Goal: Task Accomplishment & Management: Complete application form

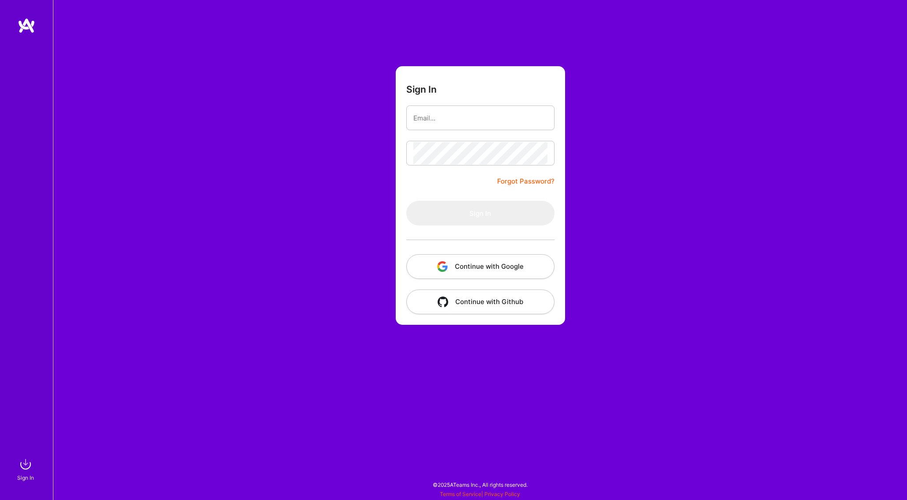
click at [463, 264] on button "Continue with Google" at bounding box center [480, 266] width 148 height 25
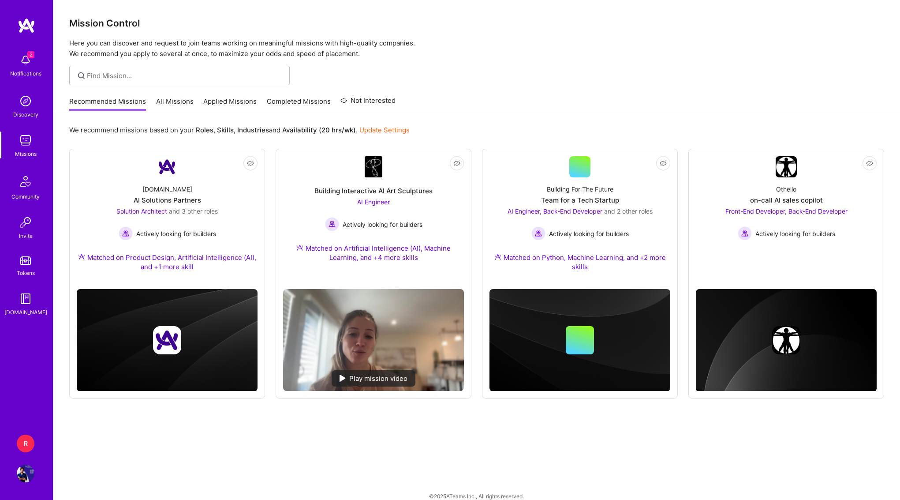
click at [17, 471] on img at bounding box center [26, 473] width 18 height 18
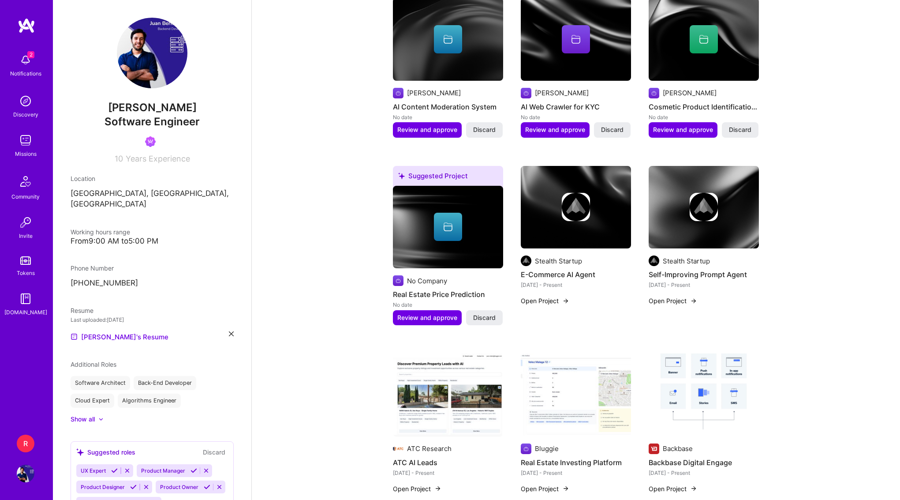
scroll to position [557, 0]
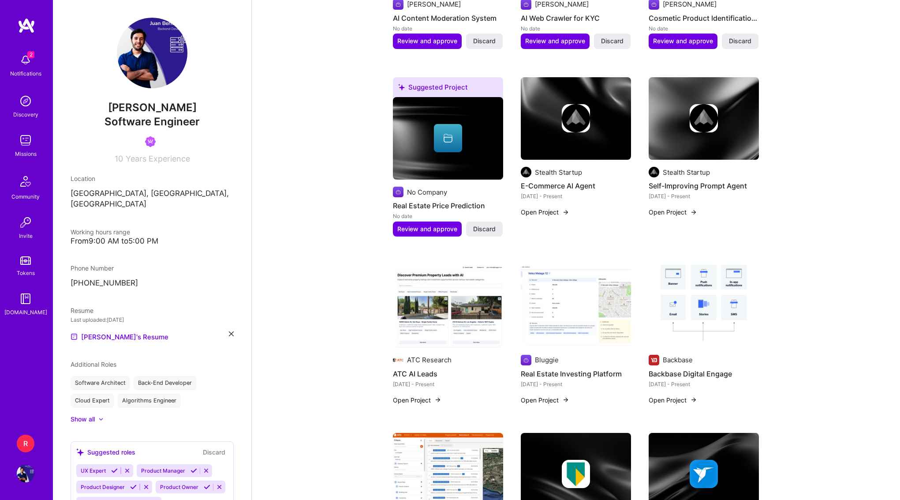
click at [27, 474] on img at bounding box center [26, 473] width 18 height 18
click at [25, 475] on img at bounding box center [26, 473] width 18 height 18
click at [26, 449] on div "R" at bounding box center [26, 443] width 18 height 18
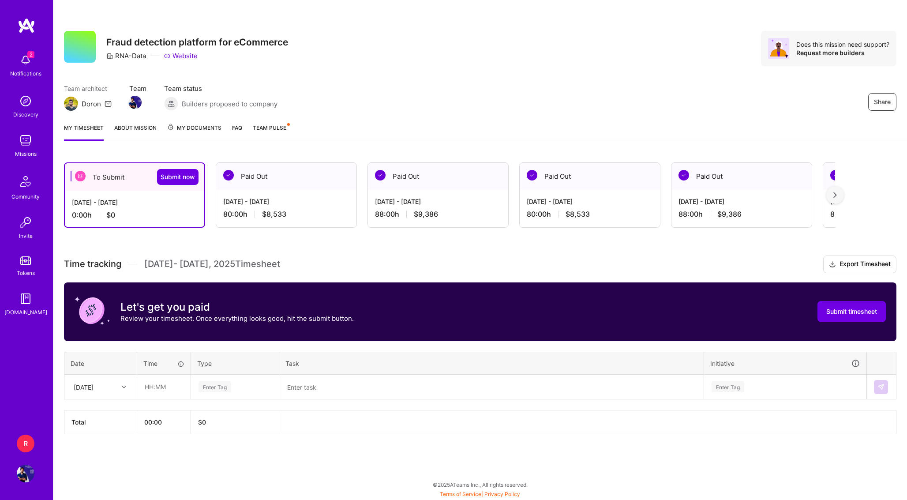
click at [120, 387] on div at bounding box center [125, 386] width 14 height 11
click at [111, 412] on div "[DATE]" at bounding box center [100, 411] width 71 height 16
type input "08:00"
type input "I"
type input "Eng"
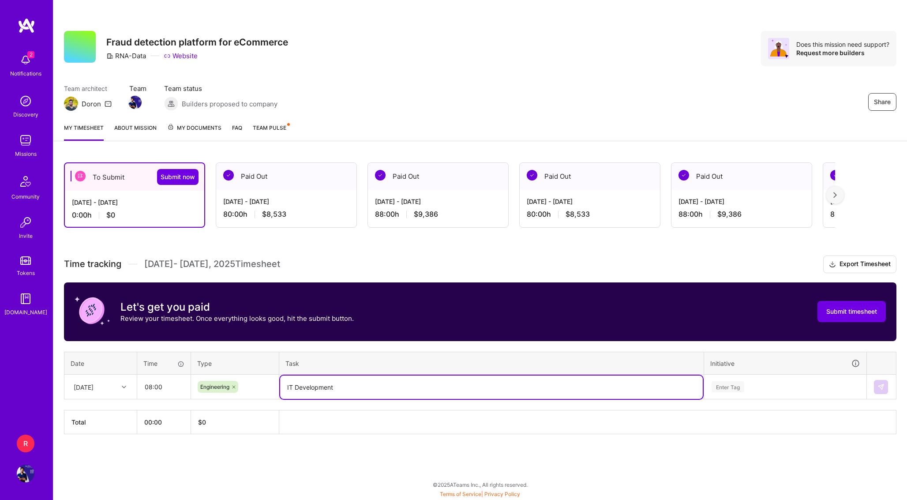
type textarea "IT Development"
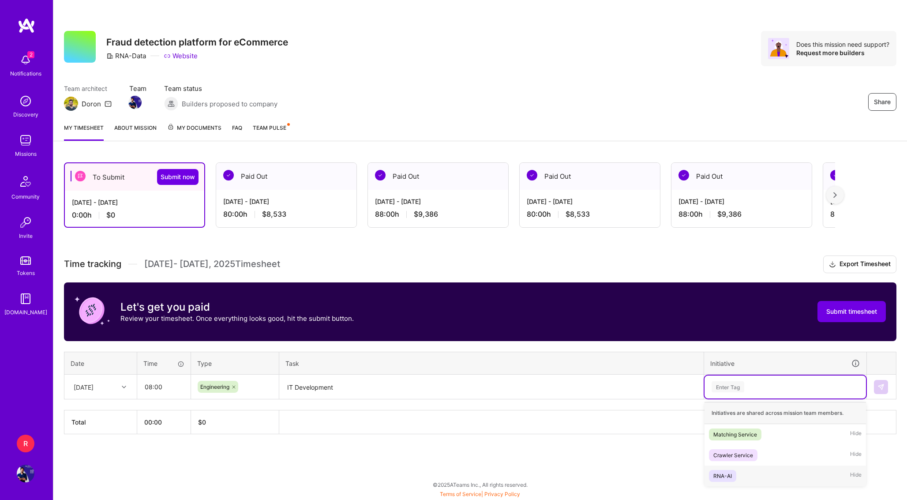
click at [731, 474] on div "RNA-AI" at bounding box center [722, 475] width 19 height 9
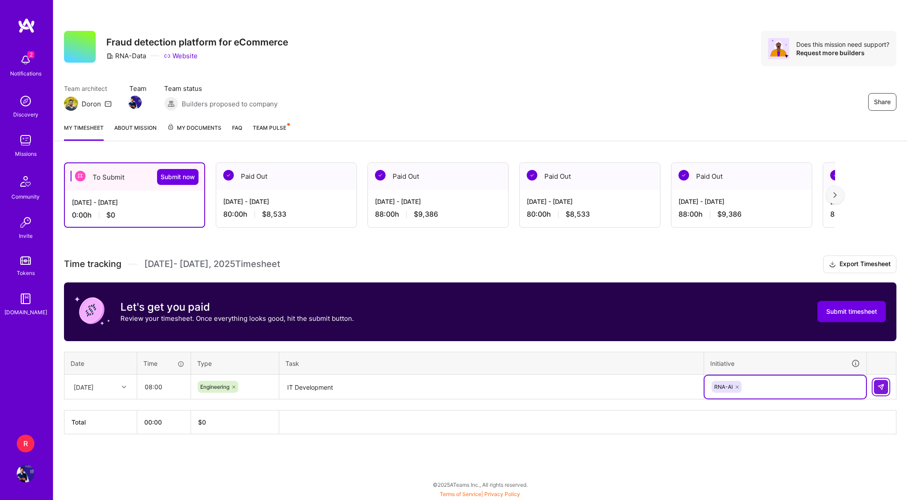
click at [880, 388] on img at bounding box center [880, 386] width 7 height 7
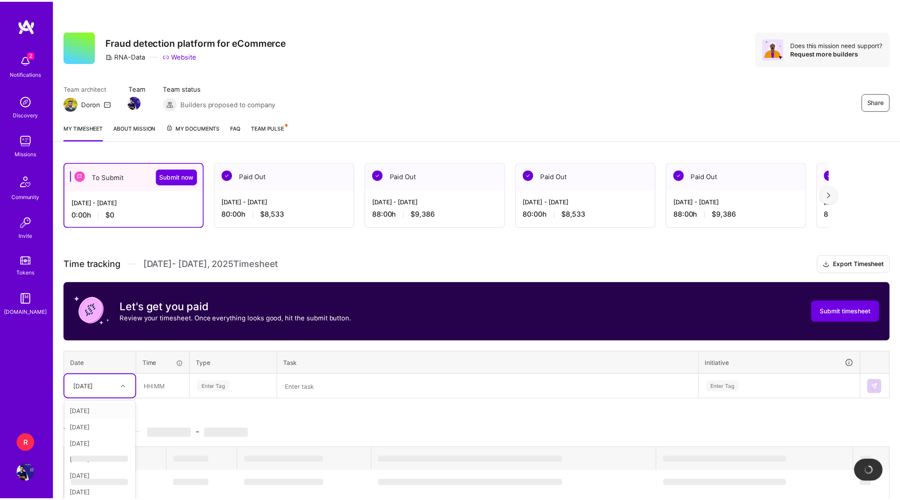
scroll to position [37, 0]
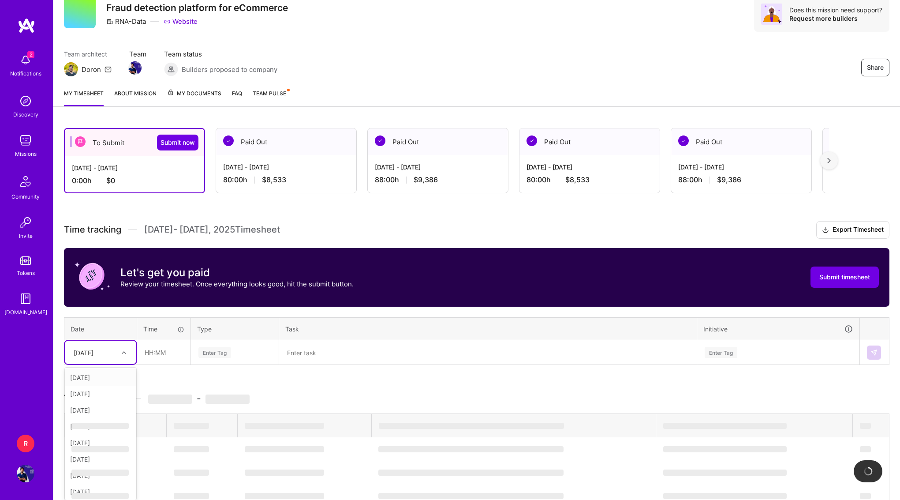
click at [78, 364] on div "option [DATE], selected. option [DATE] focused, 2 of 15. 14 results available. …" at bounding box center [100, 351] width 71 height 23
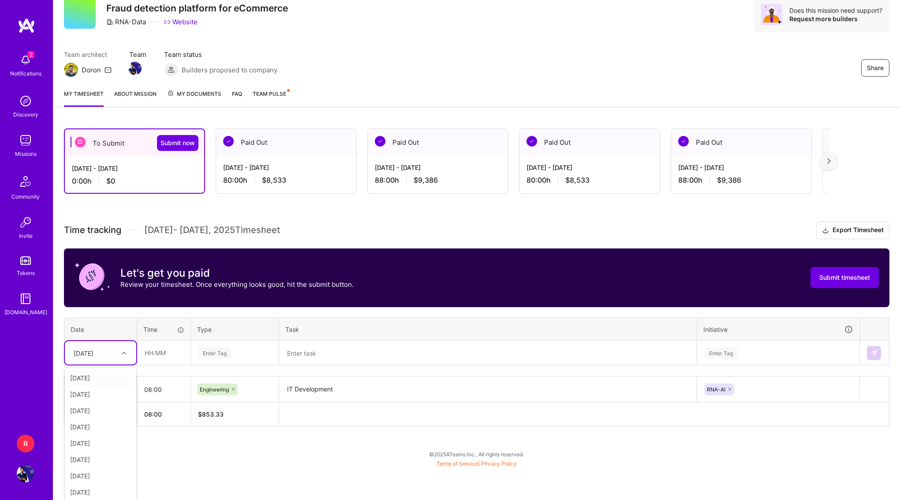
click at [128, 326] on div "Time tracking [DATE] - [DATE] Timesheet Export Timesheet Let's get you paid Rev…" at bounding box center [477, 323] width 826 height 205
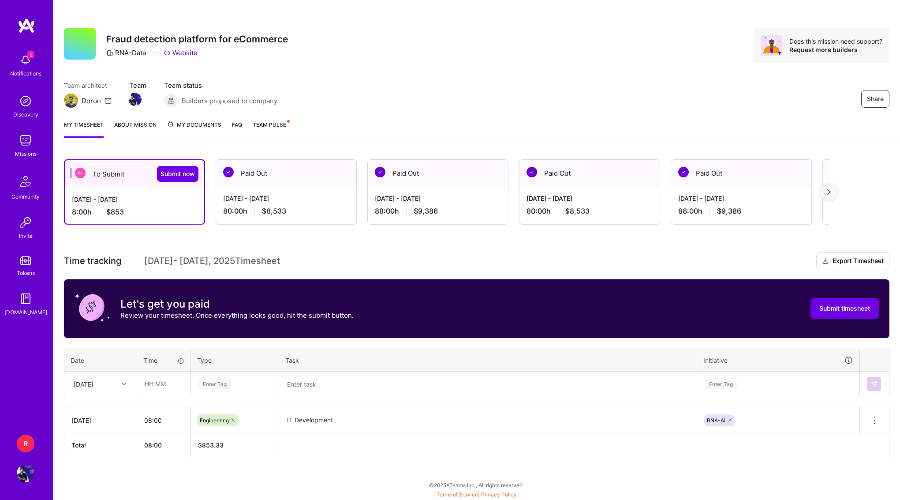
click at [106, 373] on div "[DATE]" at bounding box center [100, 383] width 71 height 23
type input "2"
click at [96, 411] on div "[DATE]" at bounding box center [100, 408] width 71 height 16
type input "9"
type input "08:00"
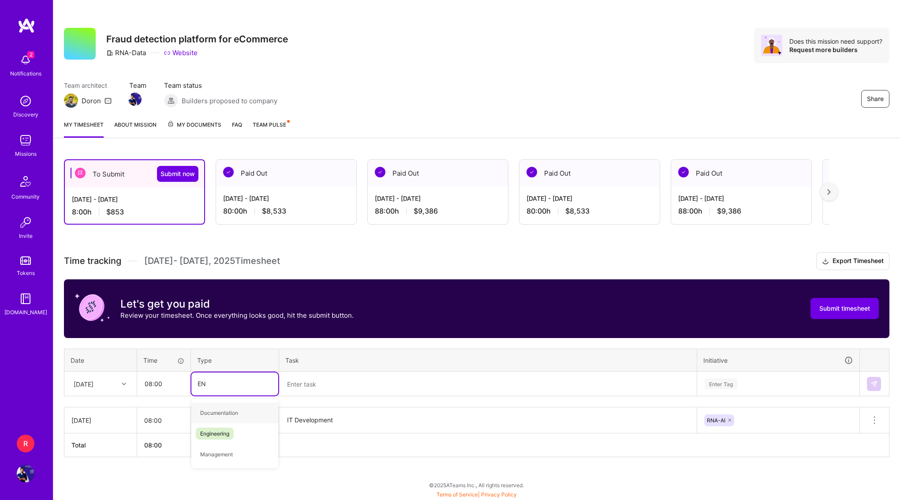
type input "ENG"
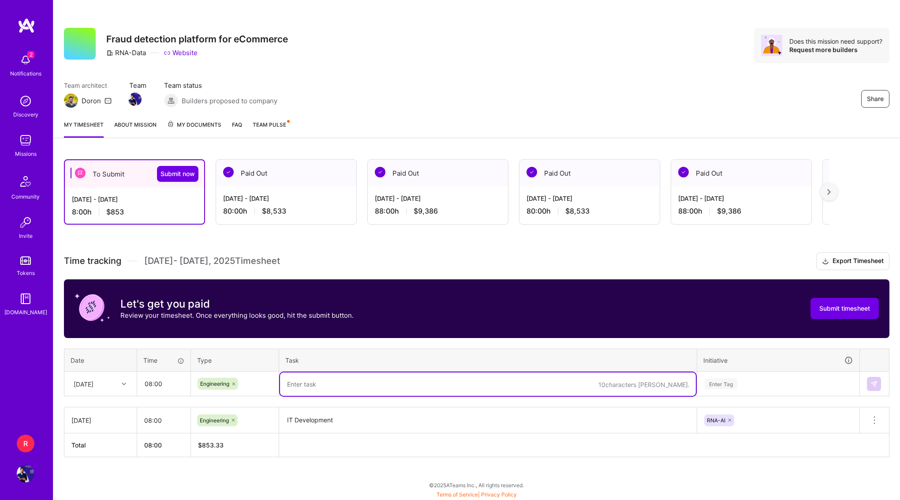
paste textarea "IT Development"
type textarea "IT Development"
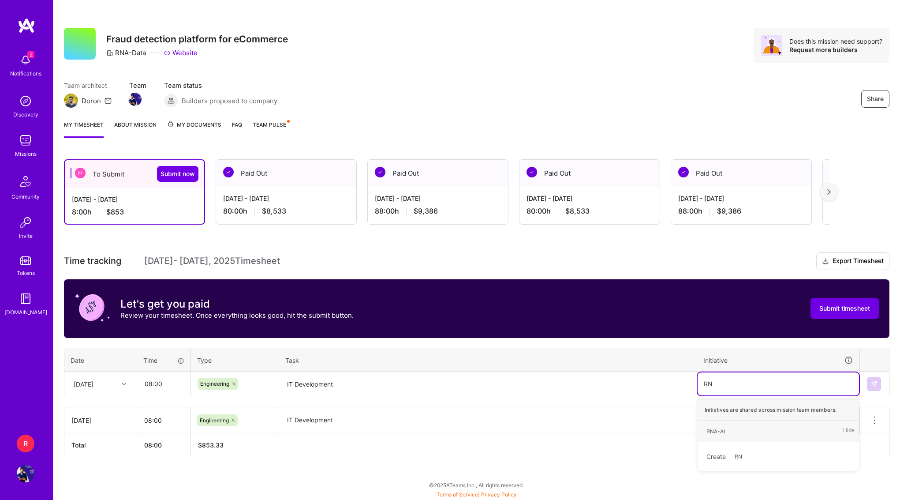
type input "RNA"
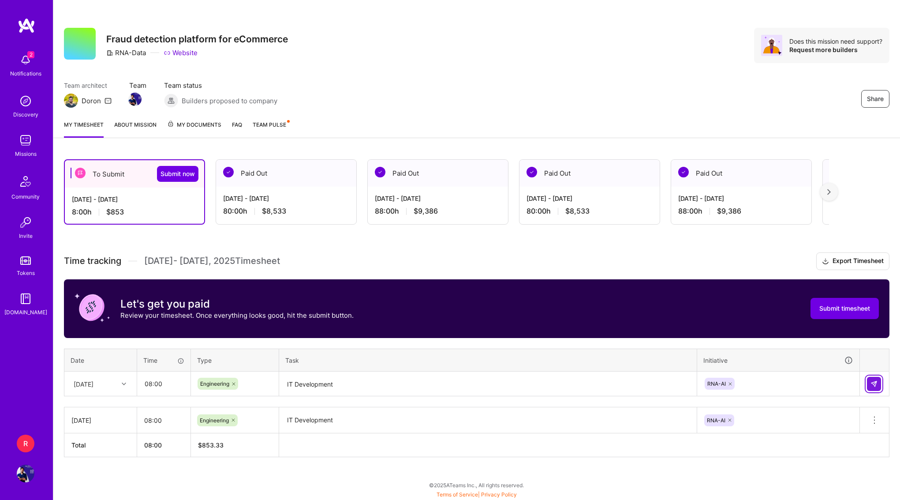
click at [875, 380] on img at bounding box center [873, 383] width 7 height 7
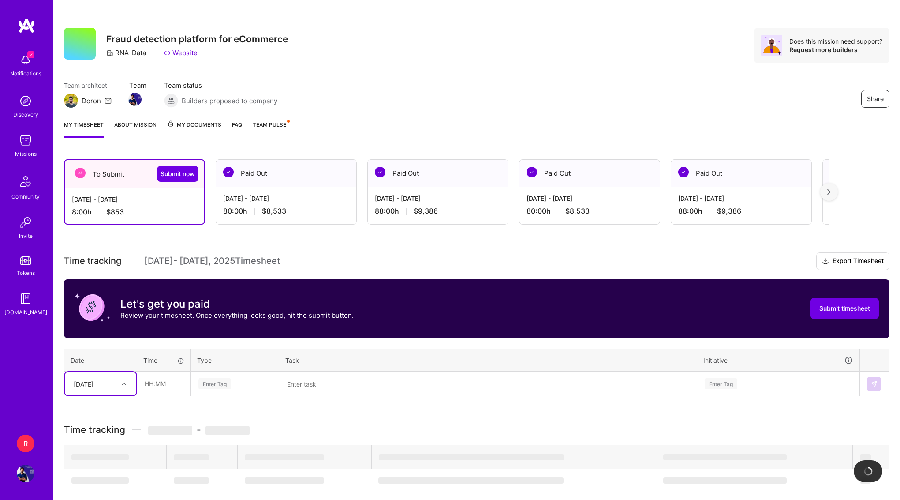
click at [115, 380] on div "option [DATE], selected. Select is focused ,type to refine list, press Down to …" at bounding box center [100, 383] width 71 height 23
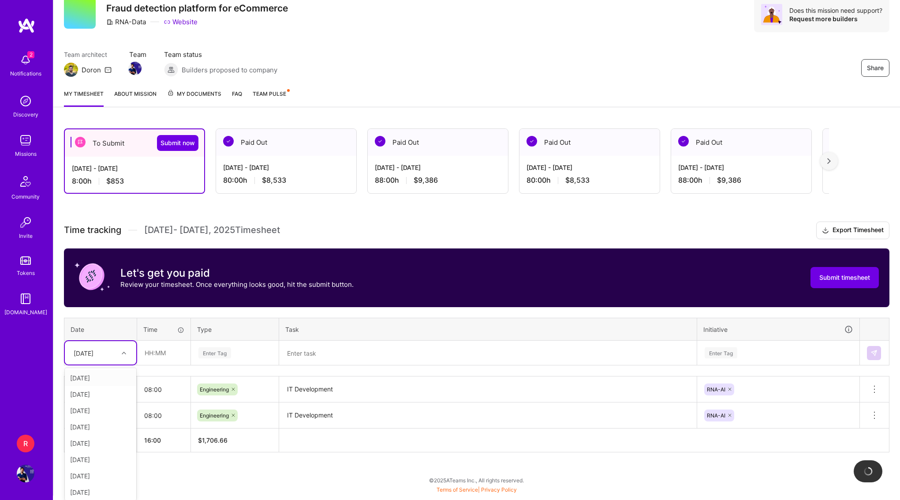
type input "3"
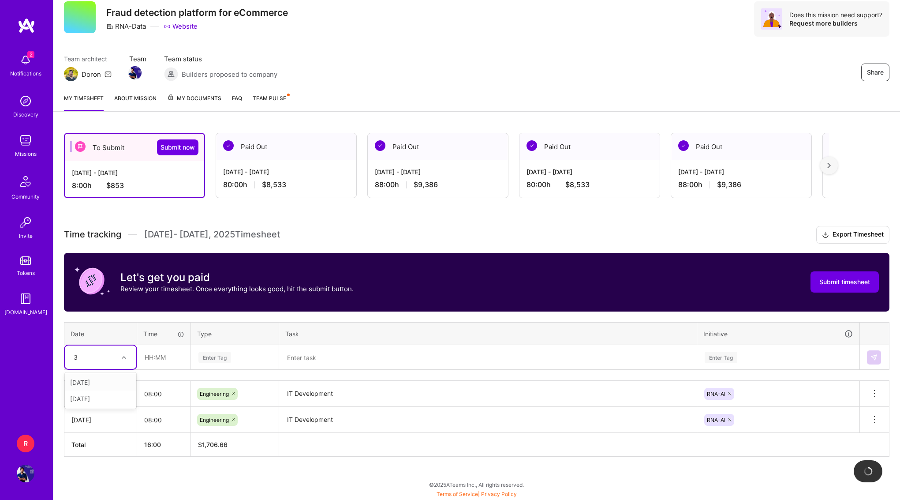
scroll to position [29, 0]
click at [102, 383] on div "[DATE]" at bounding box center [100, 382] width 71 height 16
type input "08:00"
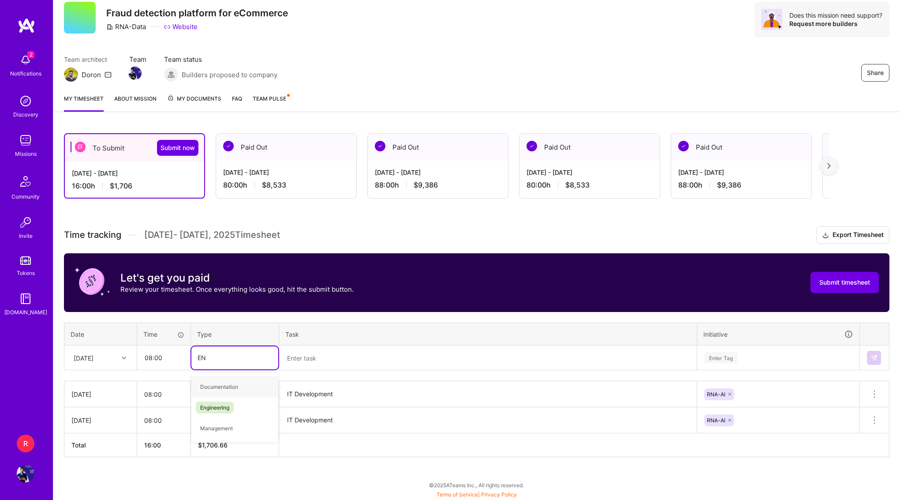
type input "ENG"
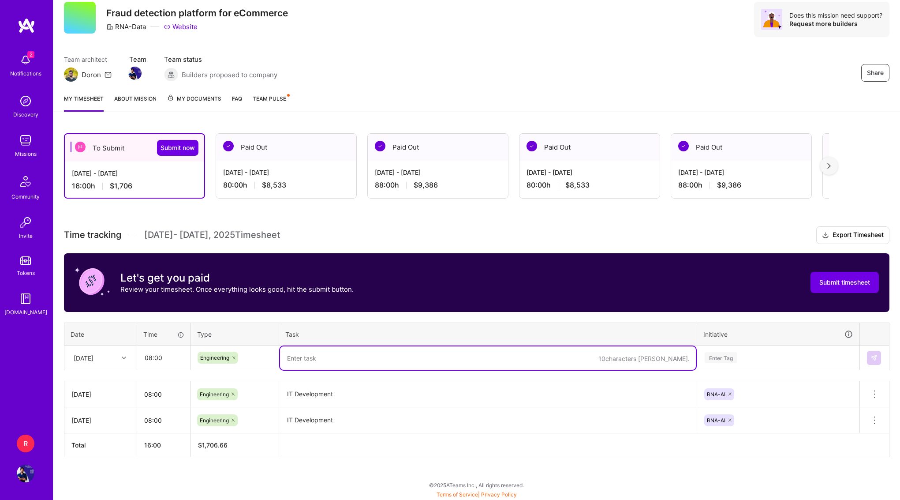
paste textarea "IT Development"
type textarea "IT Development"
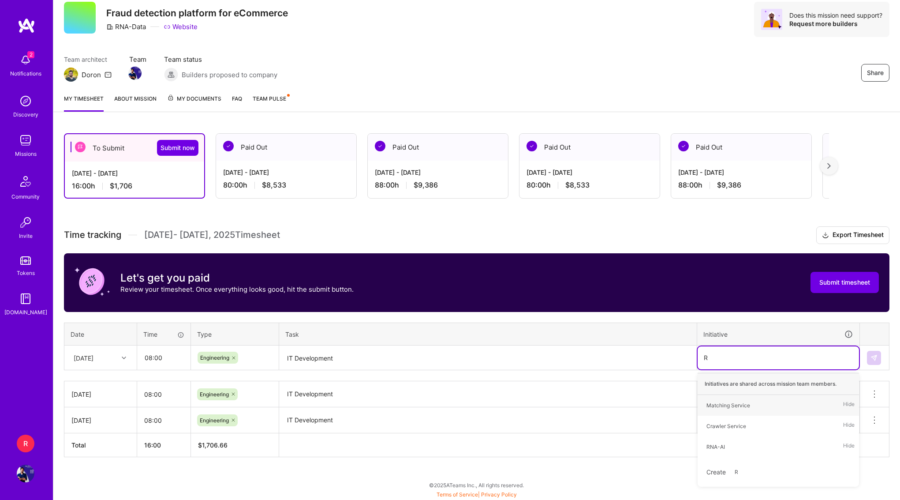
type input "RN"
click at [885, 360] on td at bounding box center [875, 357] width 30 height 25
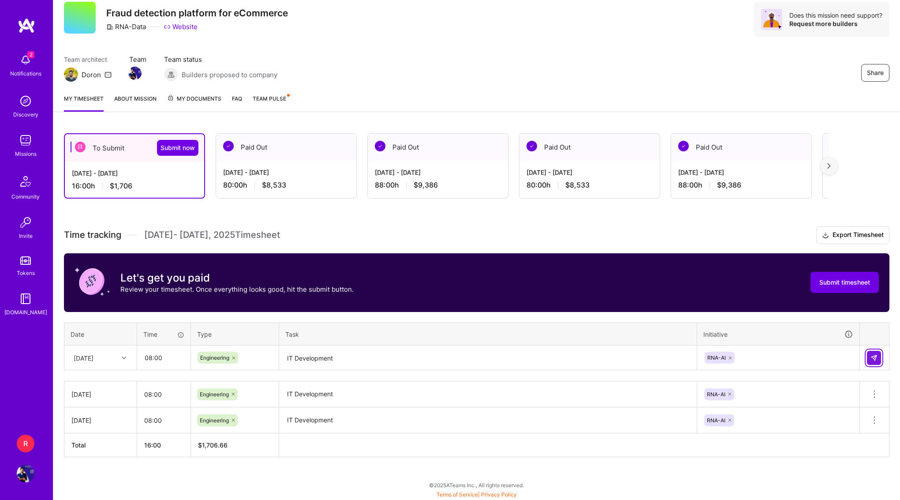
click at [876, 360] on button at bounding box center [874, 358] width 14 height 14
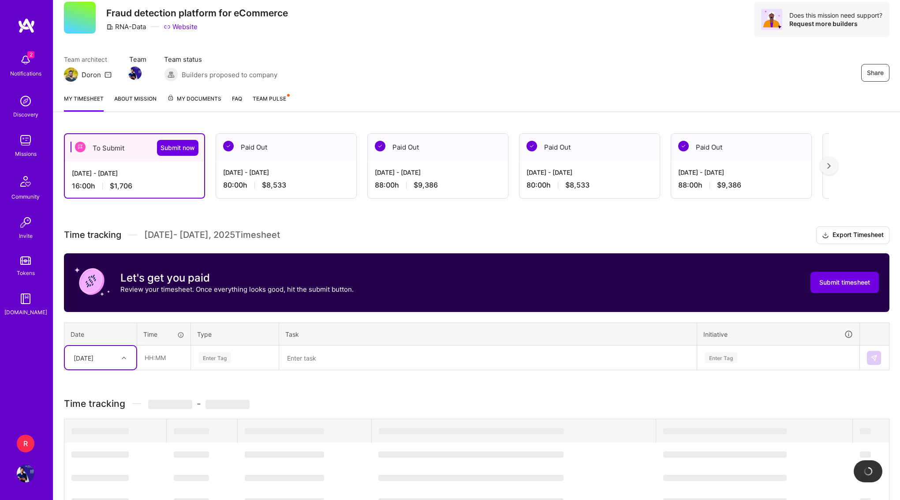
click at [111, 365] on div "option [DATE], selected. Select is focused ,type to refine list, press Down to …" at bounding box center [100, 357] width 71 height 23
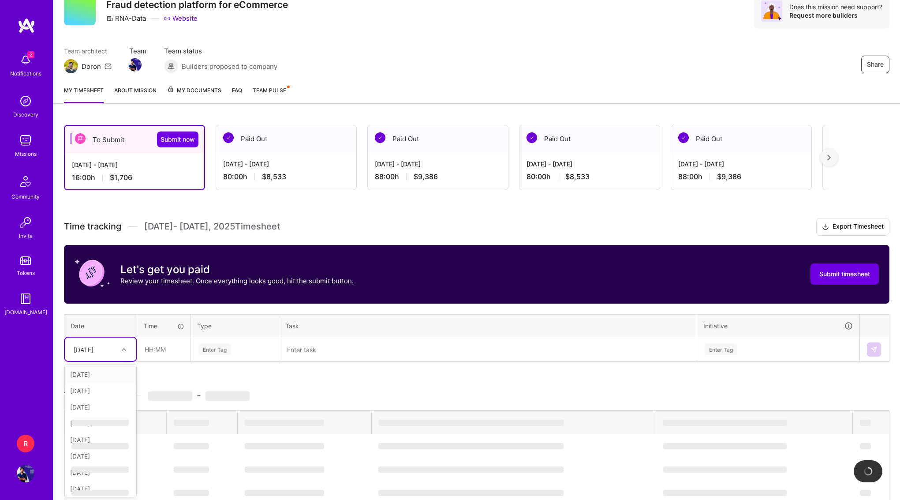
type input "4"
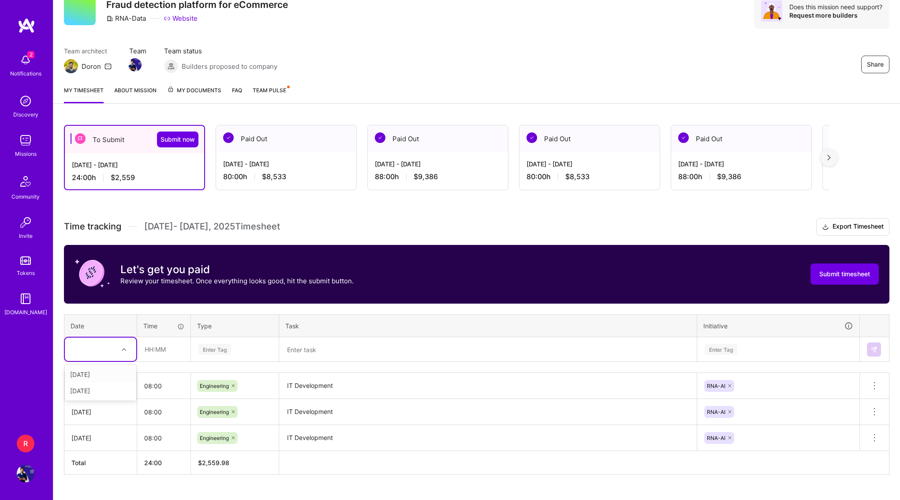
click at [115, 349] on div "4" at bounding box center [93, 349] width 49 height 15
click at [114, 349] on div "[DATE]" at bounding box center [93, 349] width 49 height 15
click at [98, 436] on div "[DATE]" at bounding box center [100, 439] width 71 height 16
type input "08:00"
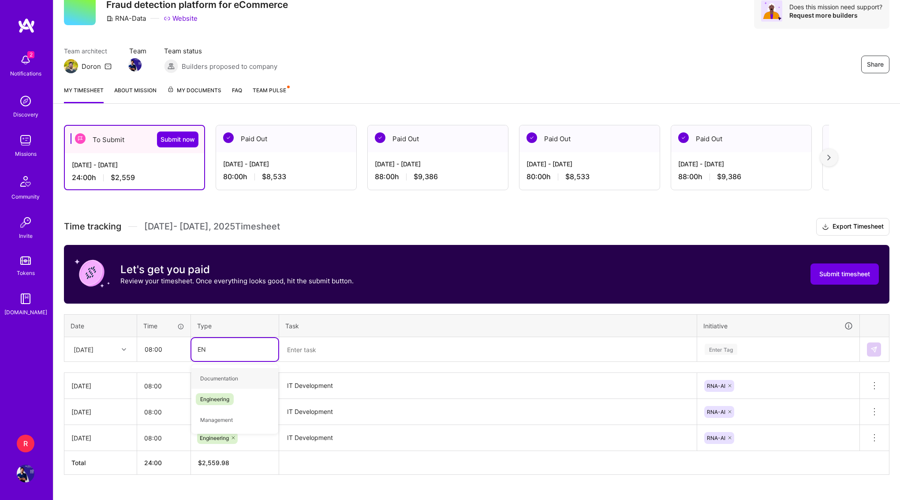
type input "ENG"
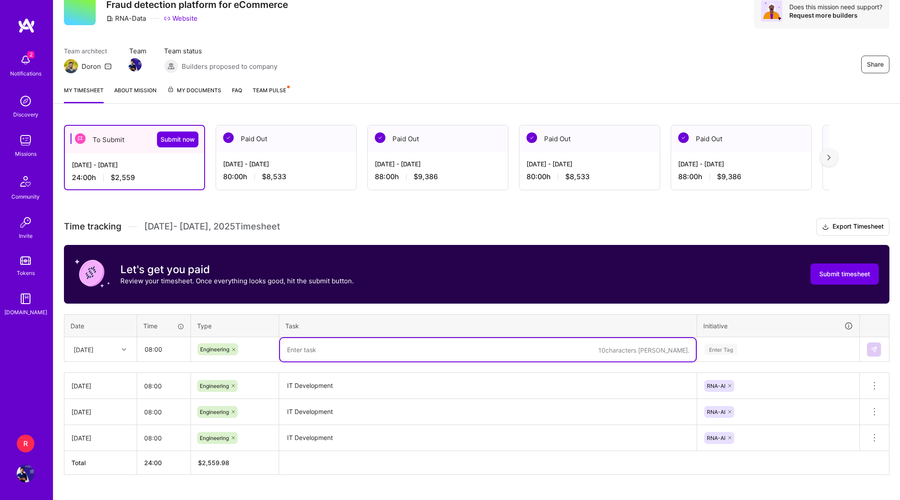
paste textarea "IT Development"
type textarea "IT Development"
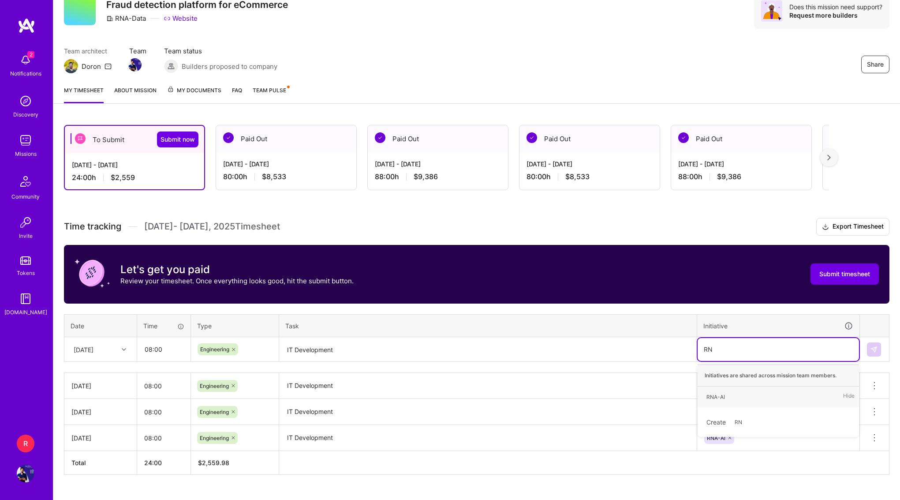
type input "RNA"
click at [875, 355] on button at bounding box center [874, 349] width 14 height 14
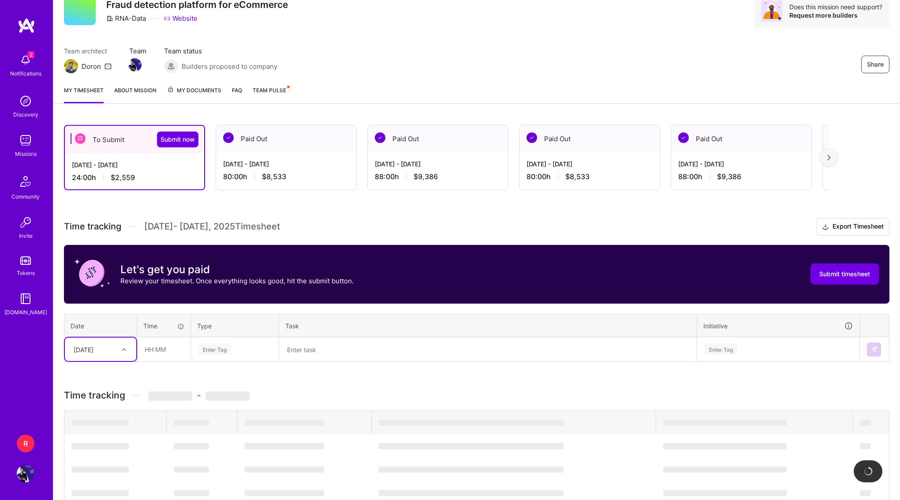
click at [108, 347] on div "[DATE]" at bounding box center [93, 349] width 49 height 15
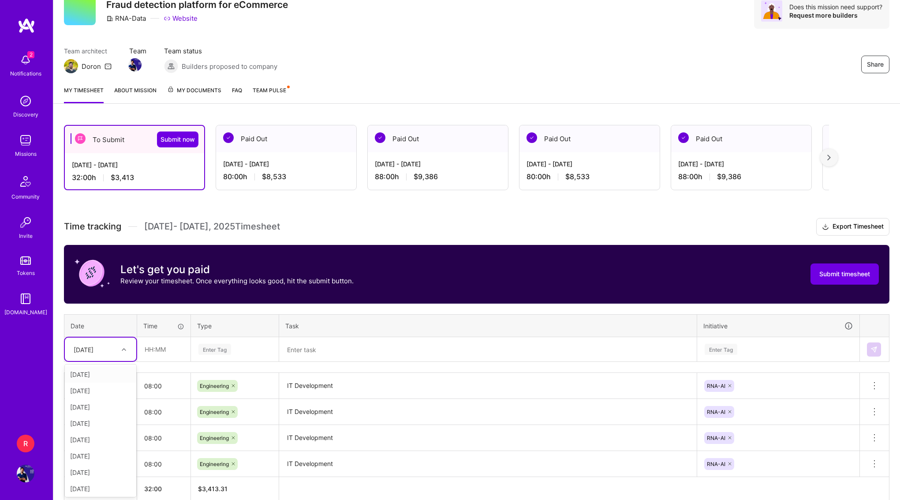
type input "7"
type input "08:00"
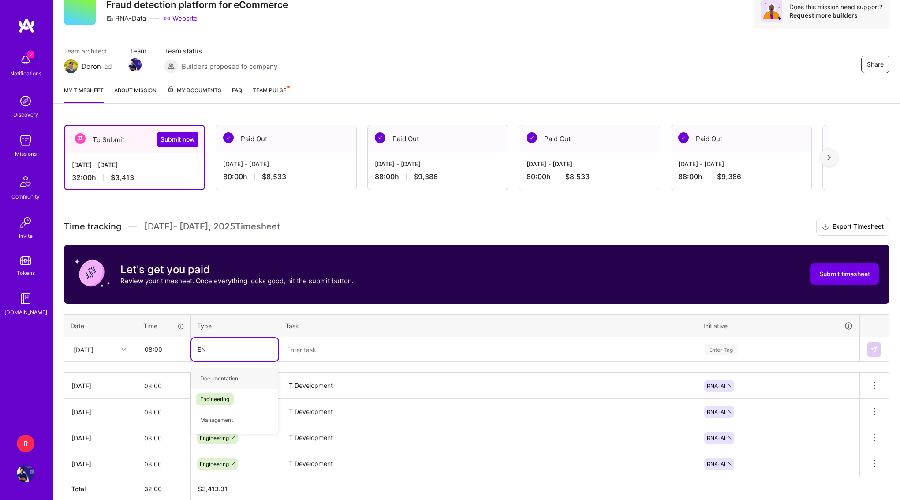
type input "ENG"
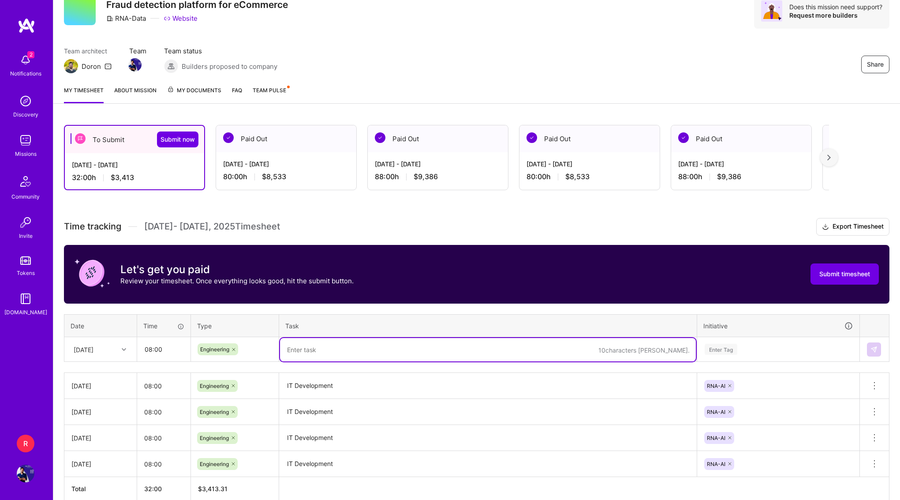
paste textarea "IT Development"
type textarea "IT Development"
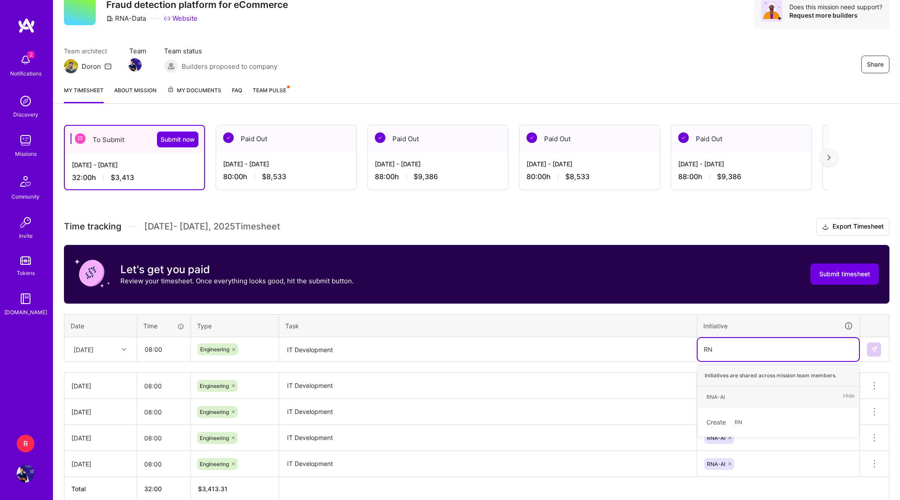
type input "RNA"
click at [873, 351] on img at bounding box center [873, 349] width 7 height 7
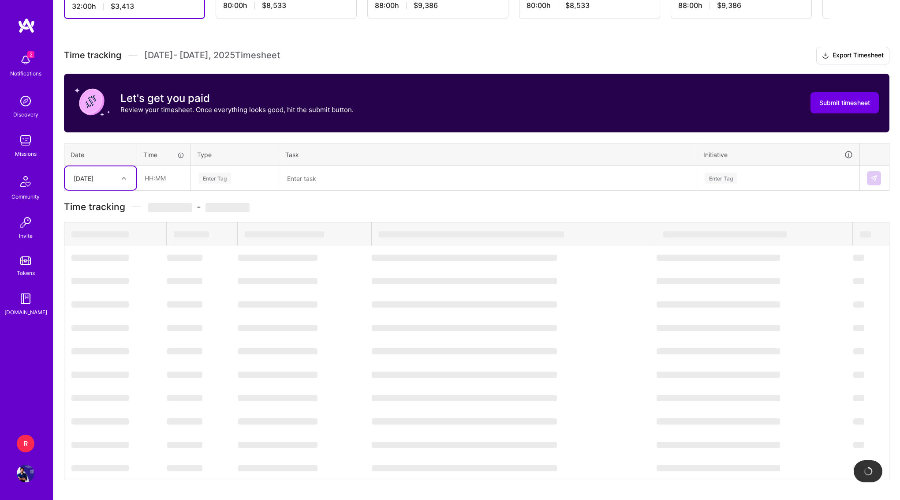
scroll to position [107, 0]
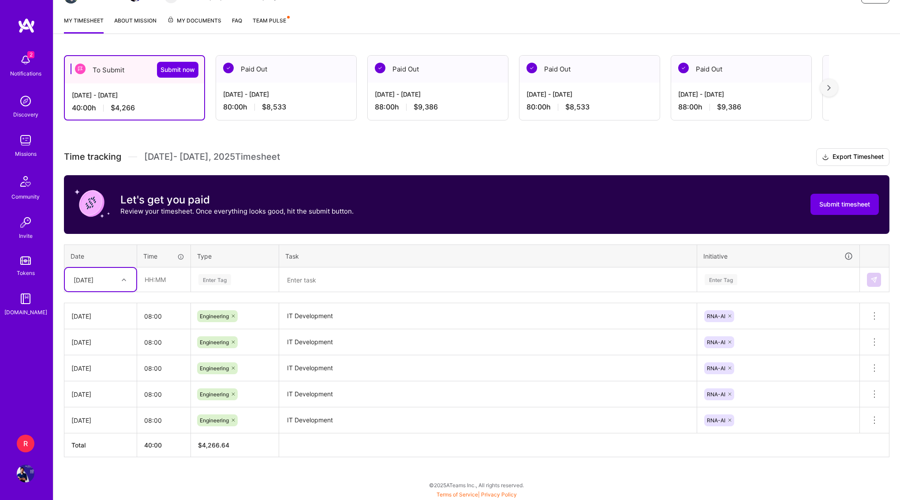
click at [110, 273] on div "[DATE]" at bounding box center [93, 279] width 49 height 15
type input "8"
type input "08:00"
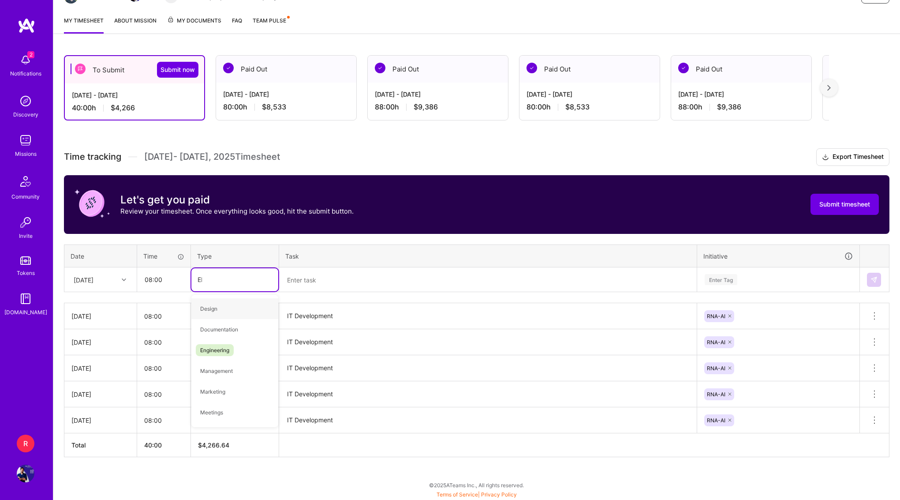
type input "ENG"
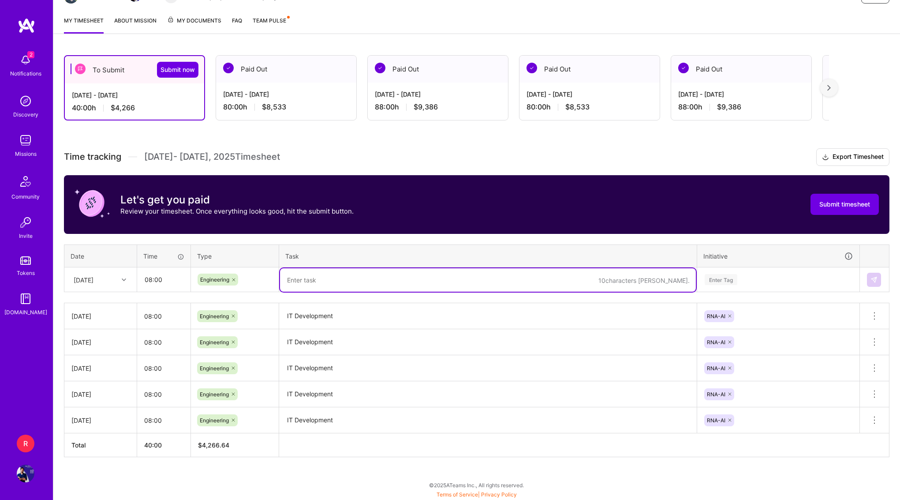
paste textarea "IT Development"
type textarea "IT Development"
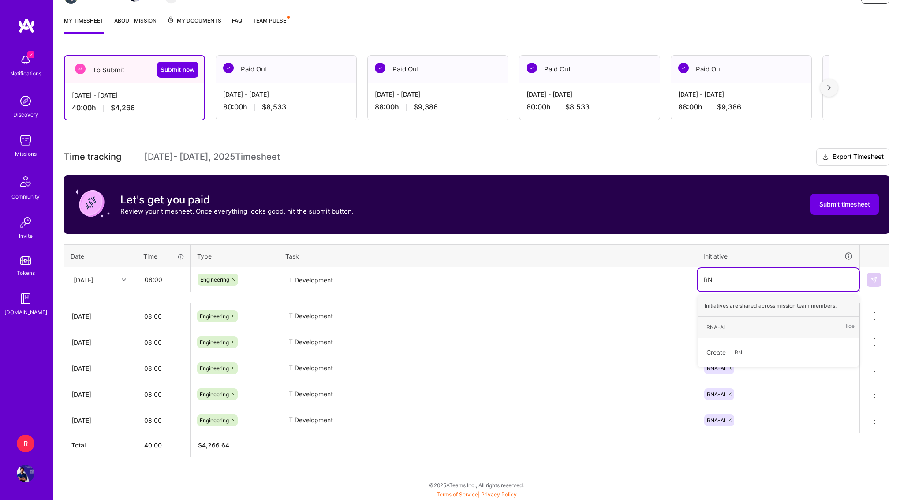
type input "RNA"
click at [878, 278] on button at bounding box center [874, 280] width 14 height 14
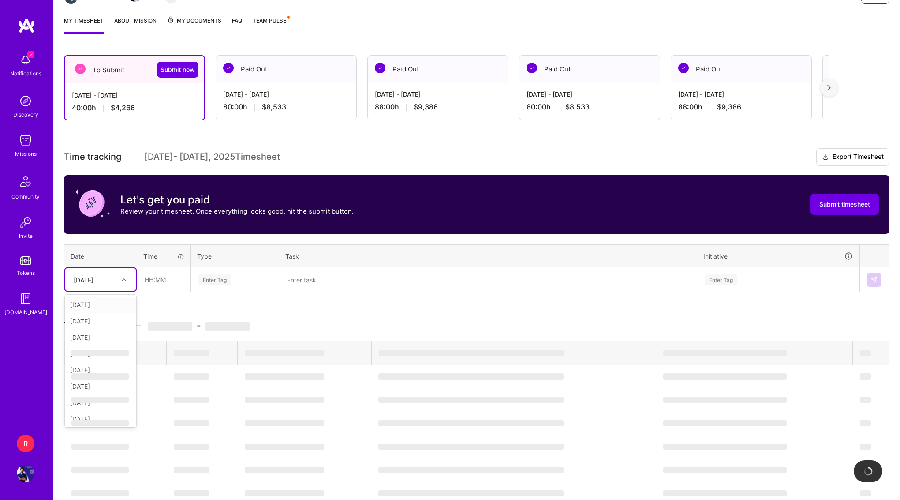
click at [111, 280] on div "[DATE]" at bounding box center [93, 279] width 49 height 15
type input "9"
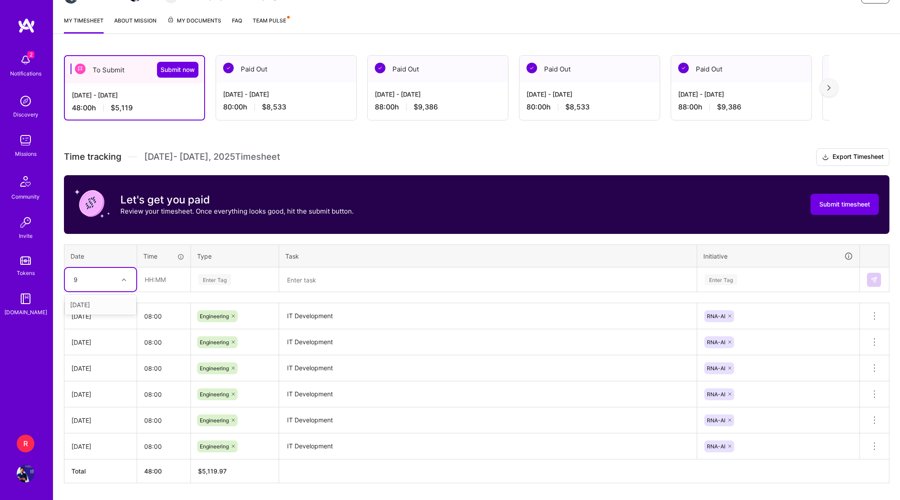
click at [99, 301] on div "[DATE]" at bounding box center [100, 304] width 71 height 16
type input "08:00"
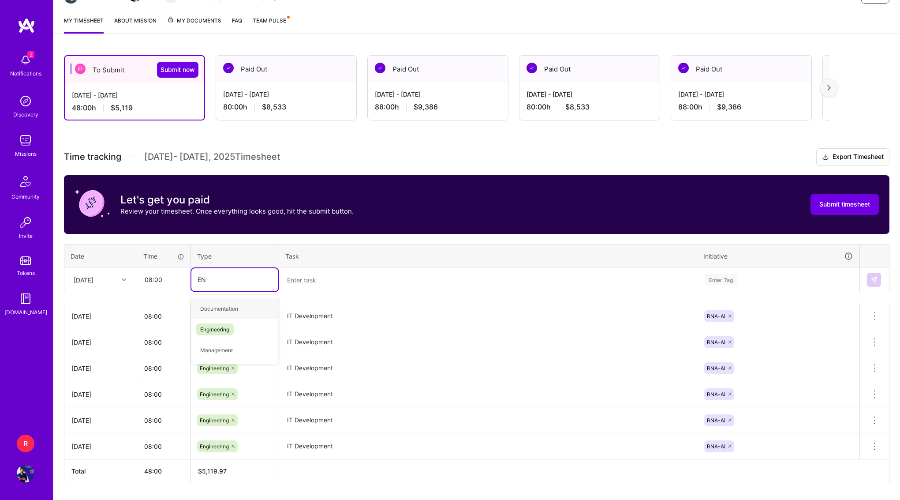
type input "ENG"
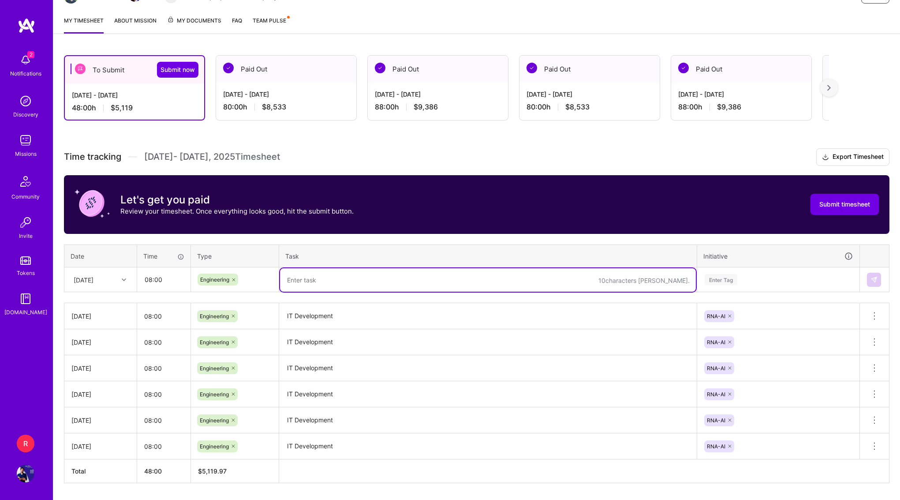
paste textarea "IT Development"
type textarea "IT Development"
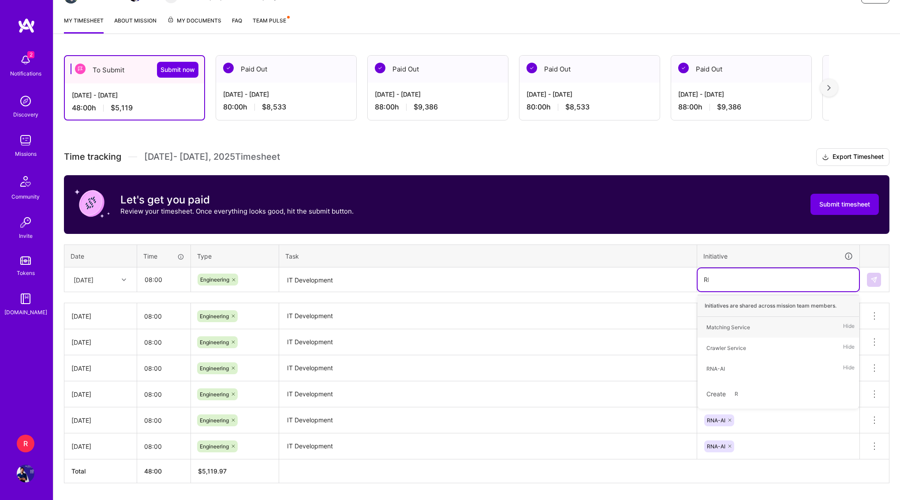
type input "RNA"
click at [876, 277] on img at bounding box center [873, 279] width 7 height 7
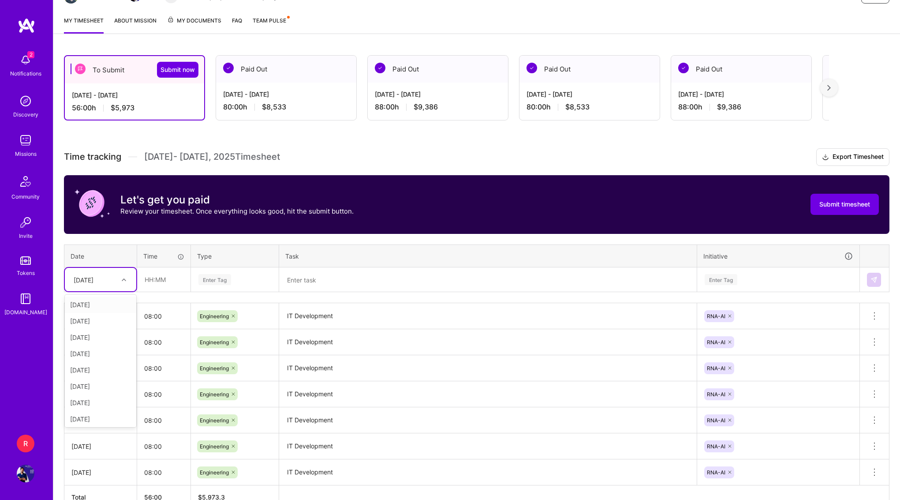
click at [93, 280] on div "[DATE]" at bounding box center [84, 279] width 20 height 9
type input "10"
type input "08:00"
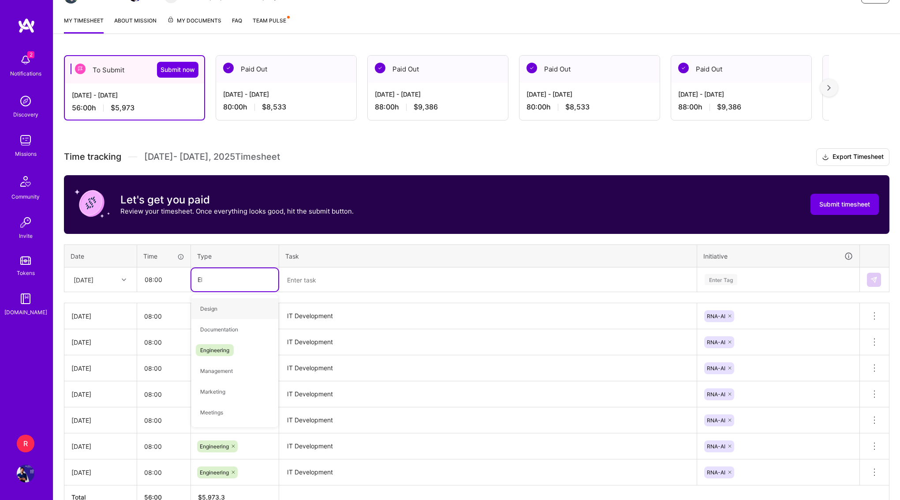
type input "ENG"
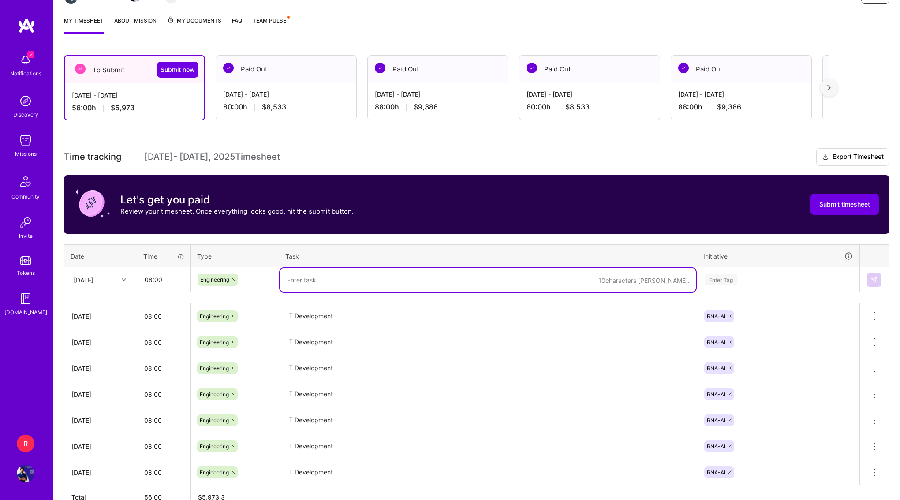
paste textarea "IT Development"
type textarea "IT Development"
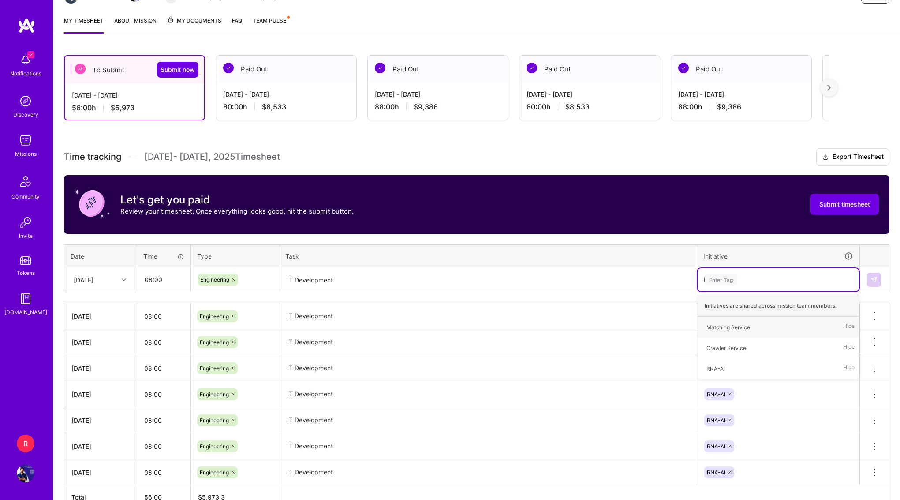
type input "RNA"
click at [880, 277] on button at bounding box center [874, 280] width 14 height 14
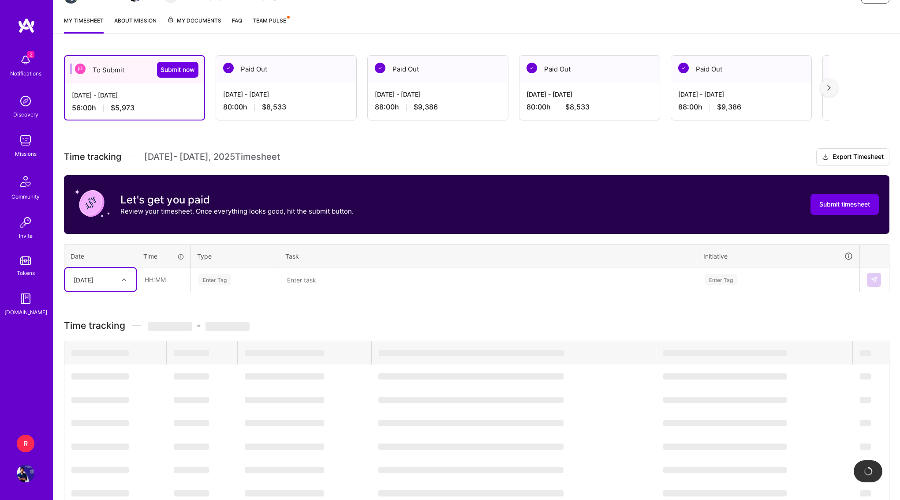
click at [123, 280] on icon at bounding box center [124, 279] width 4 height 4
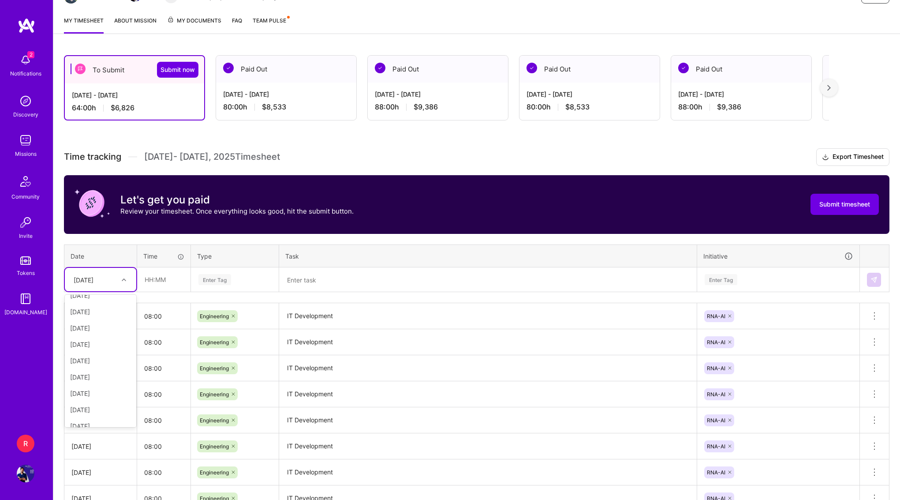
scroll to position [100, 0]
click at [95, 383] on div "[DATE]" at bounding box center [100, 384] width 71 height 16
type input "08:00"
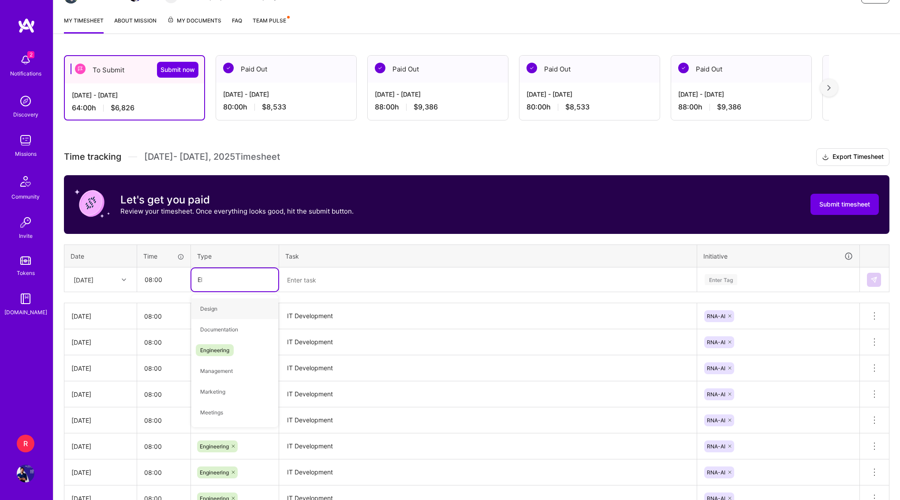
type input "ENG"
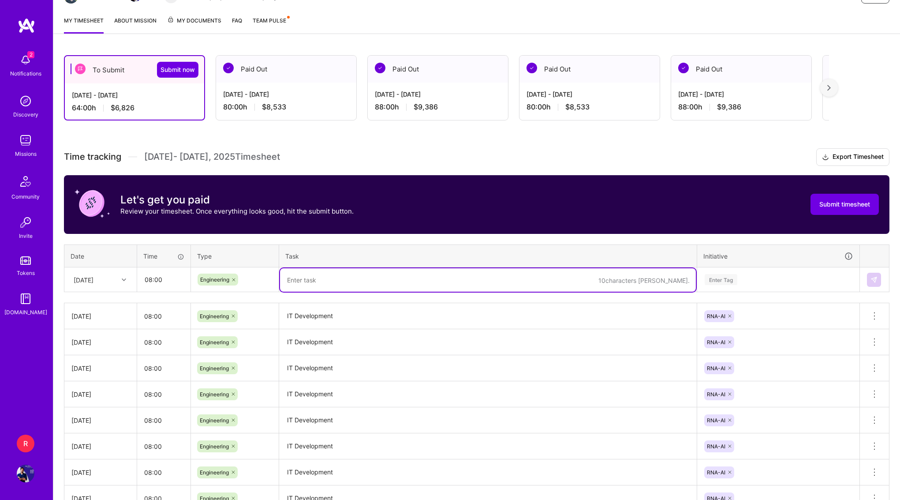
paste textarea "IT Development"
type textarea "IT Development"
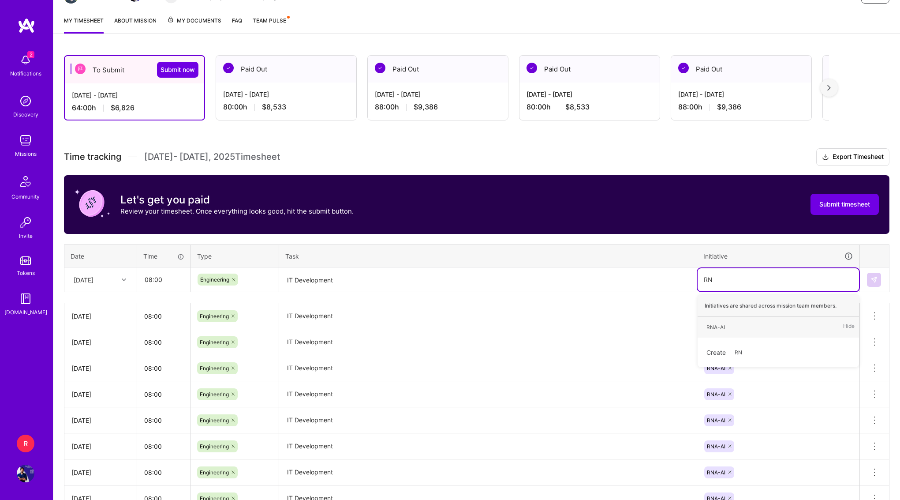
type input "RNA"
click at [870, 275] on button at bounding box center [874, 280] width 14 height 14
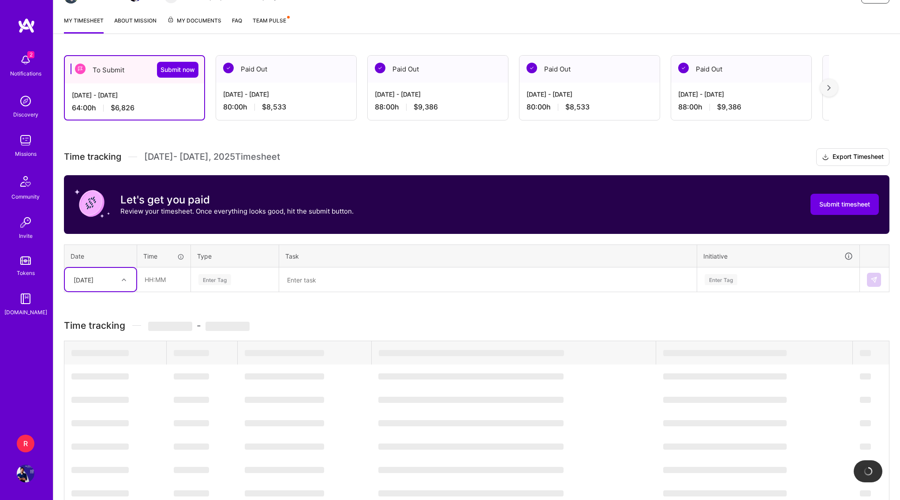
click at [122, 279] on icon at bounding box center [124, 279] width 4 height 4
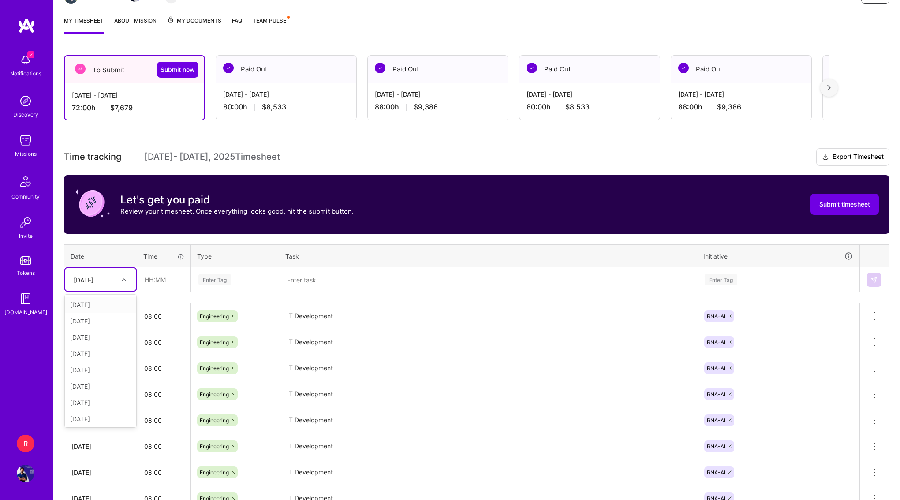
type input "14"
type input "08:00"
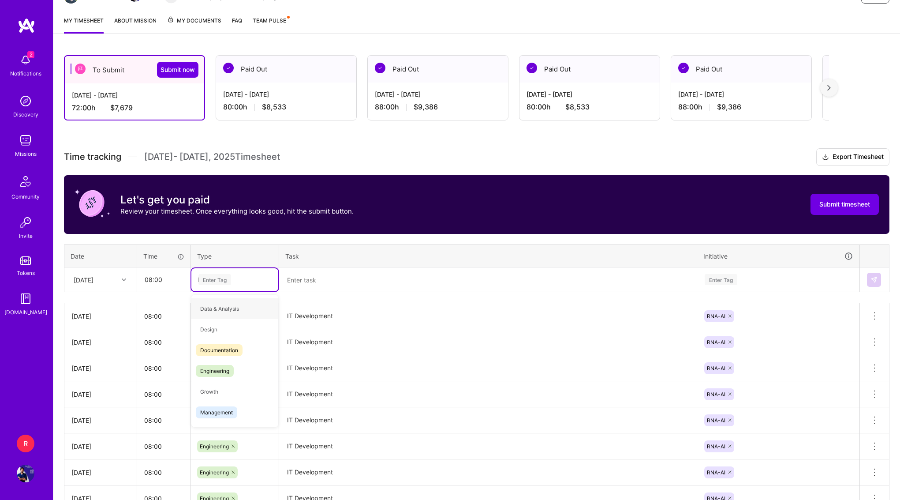
type input "EN"
type input "ENG"
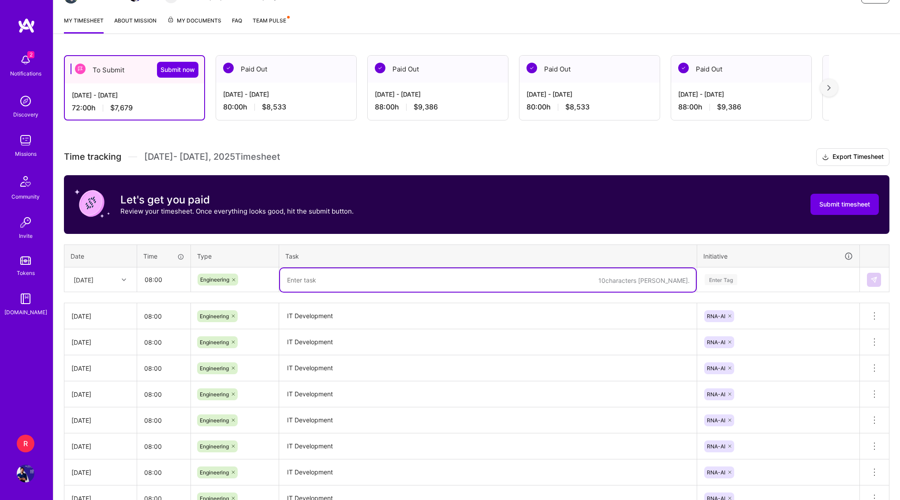
paste textarea "IT Development"
type textarea "IT Development"
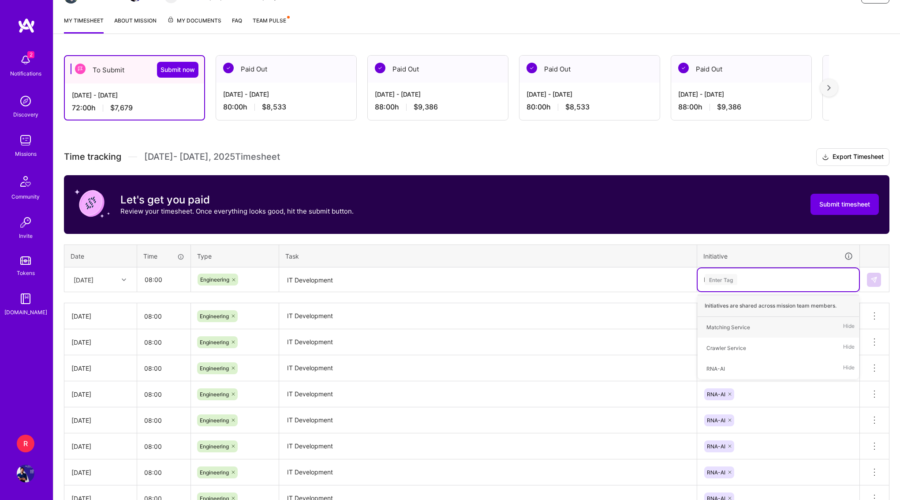
type input "RNA"
click at [877, 276] on img at bounding box center [873, 279] width 7 height 7
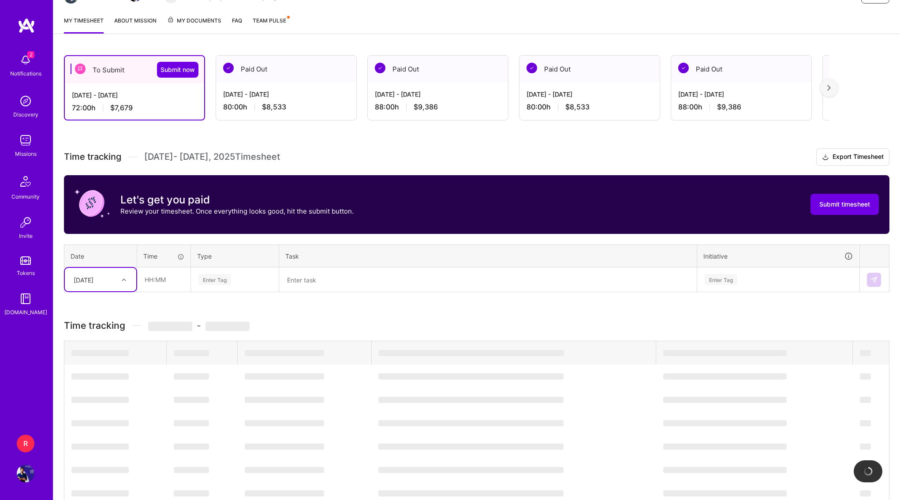
click at [112, 280] on div "[DATE]" at bounding box center [93, 279] width 49 height 15
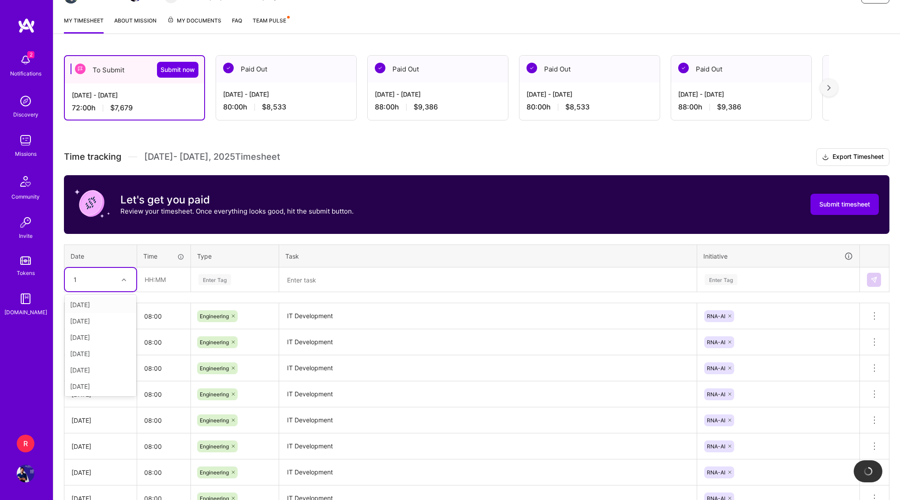
type input "15"
type input "08:00"
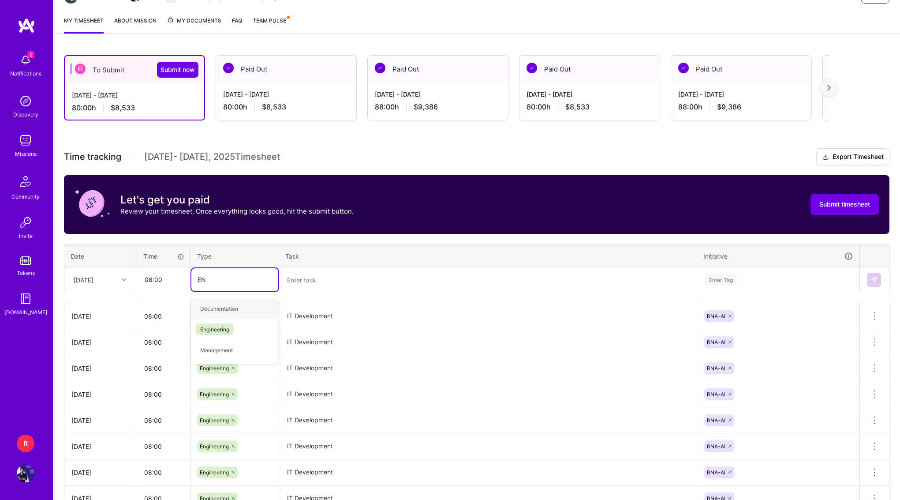
type input "ENg"
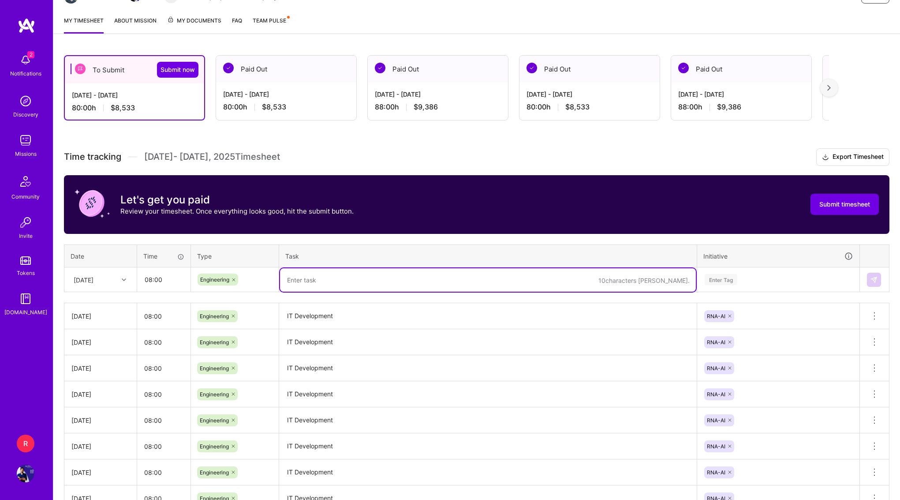
paste textarea "IT Development"
type textarea "IT Development"
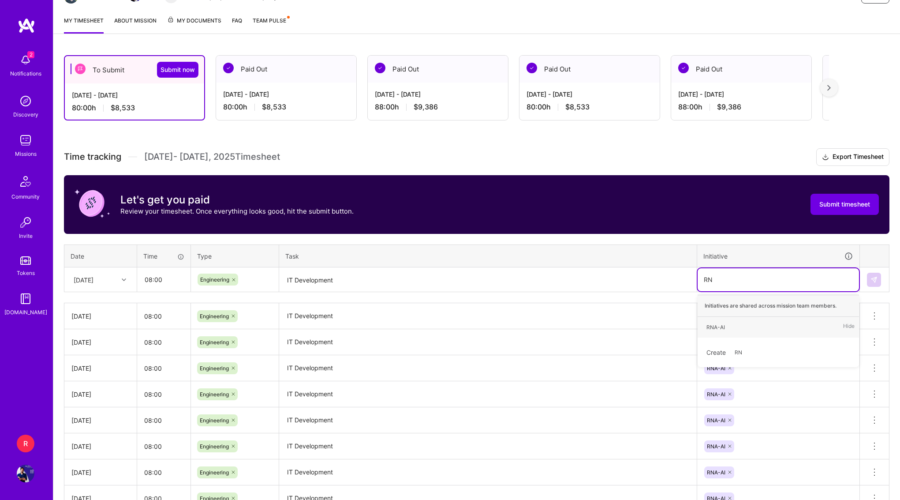
type input "RNA"
click at [879, 282] on button at bounding box center [874, 280] width 14 height 14
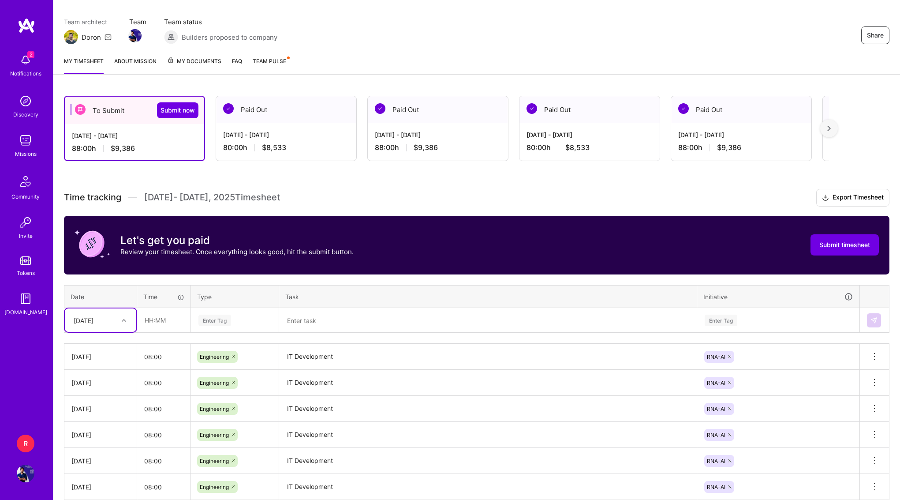
scroll to position [0, 0]
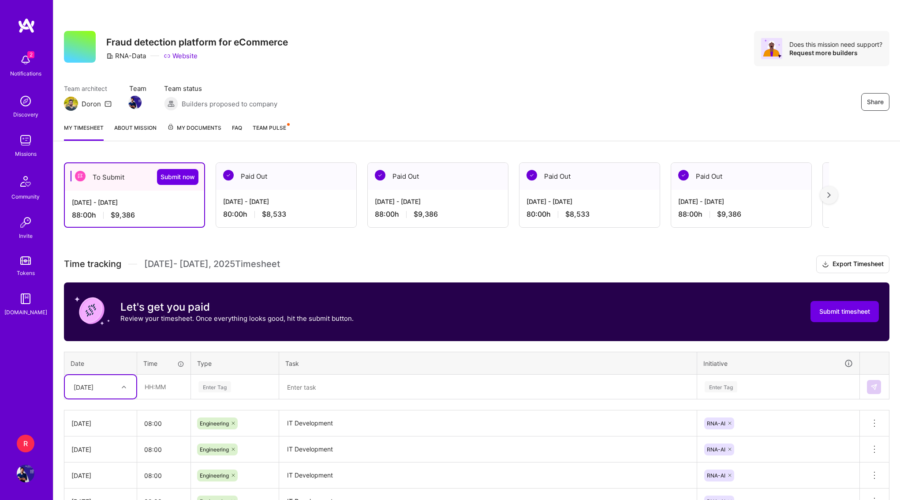
click at [166, 168] on div "To Submit Submit now" at bounding box center [134, 176] width 139 height 27
click at [166, 170] on button "Submit now" at bounding box center [177, 177] width 41 height 16
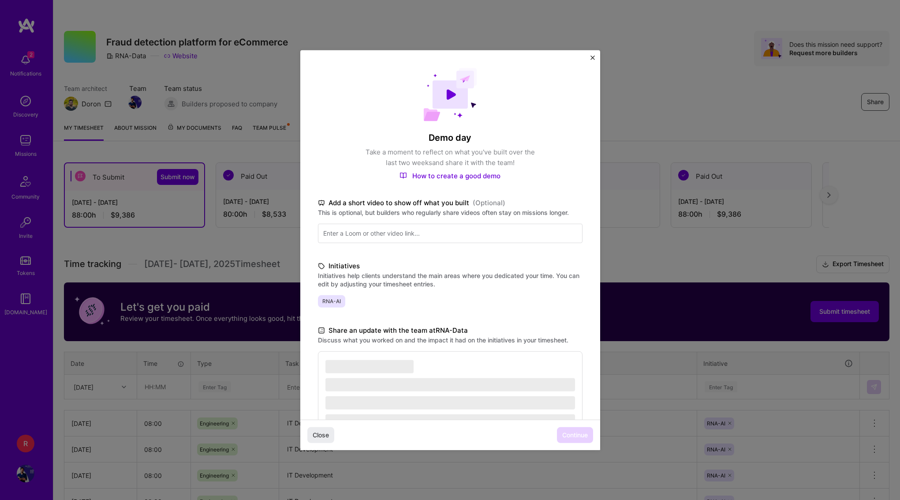
scroll to position [69, 0]
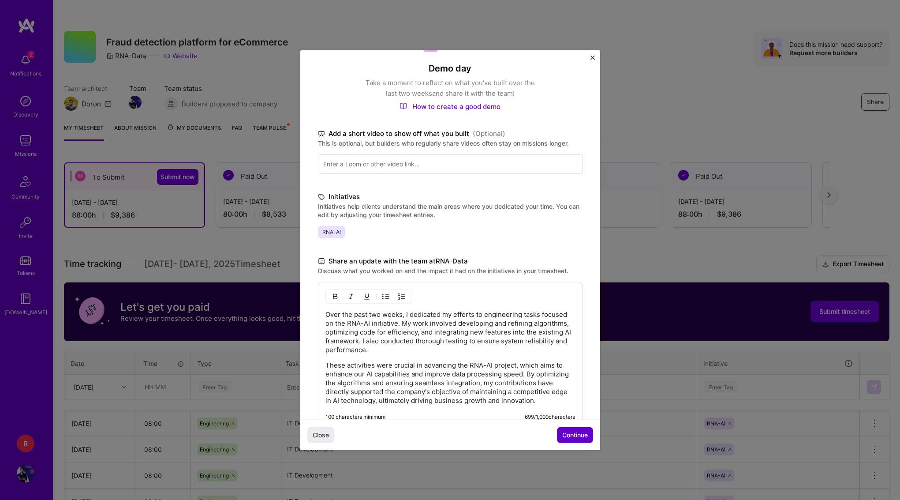
click at [580, 430] on span "Continue" at bounding box center [575, 434] width 26 height 9
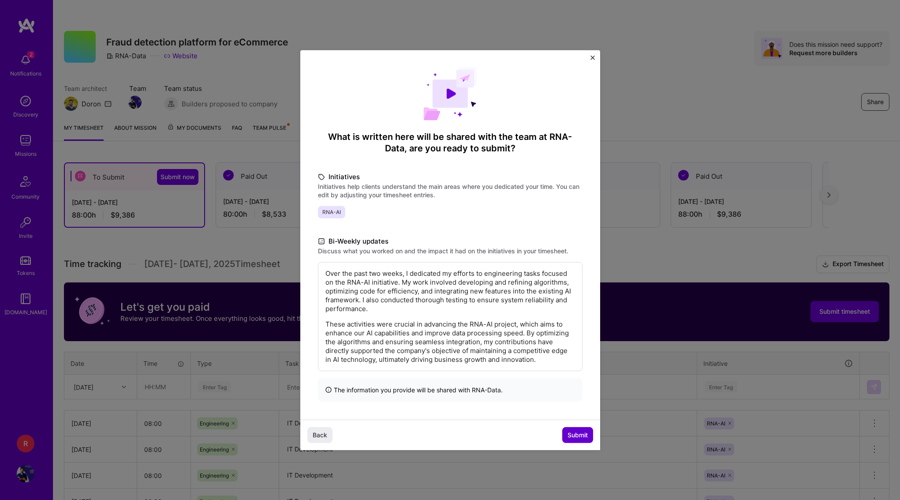
click at [580, 431] on span "Submit" at bounding box center [578, 434] width 20 height 9
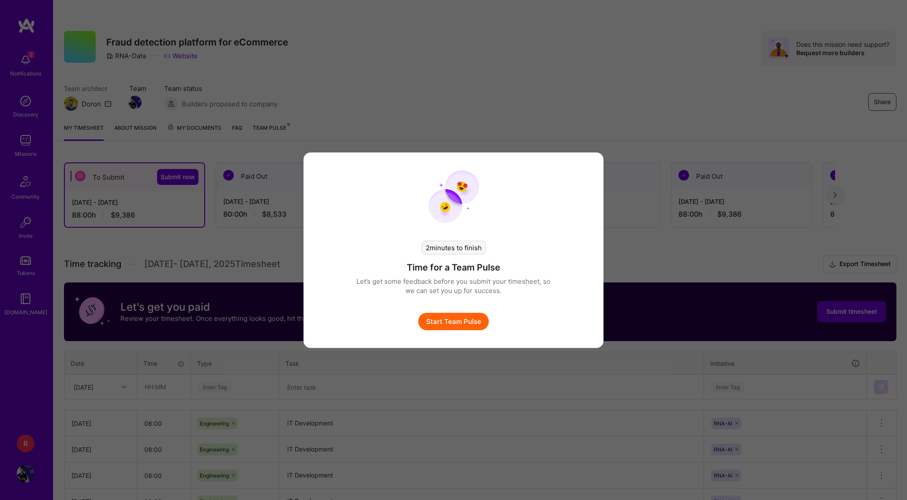
click at [472, 307] on div "2 minutes to finish Time for a Team Pulse Let’s get some feedback before you su…" at bounding box center [453, 276] width 194 height 107
click at [461, 326] on button "Start Team Pulse" at bounding box center [453, 321] width 71 height 18
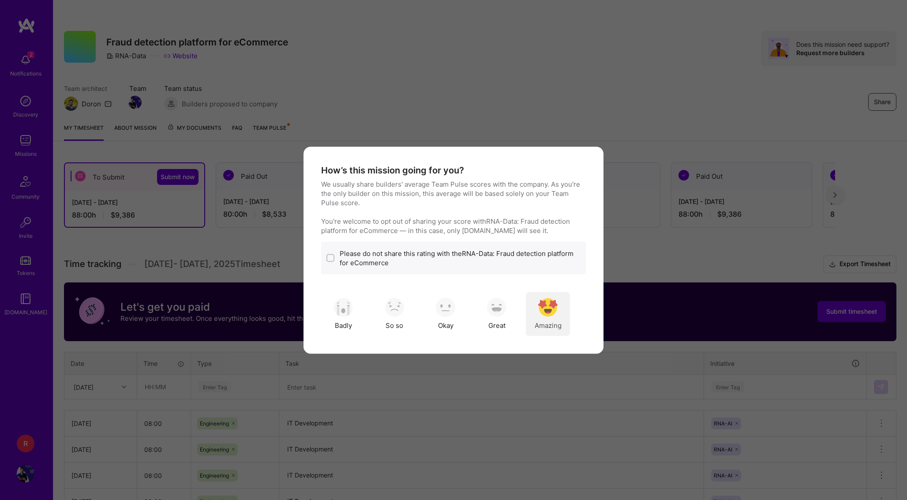
click at [559, 302] on div "Amazing" at bounding box center [548, 313] width 44 height 44
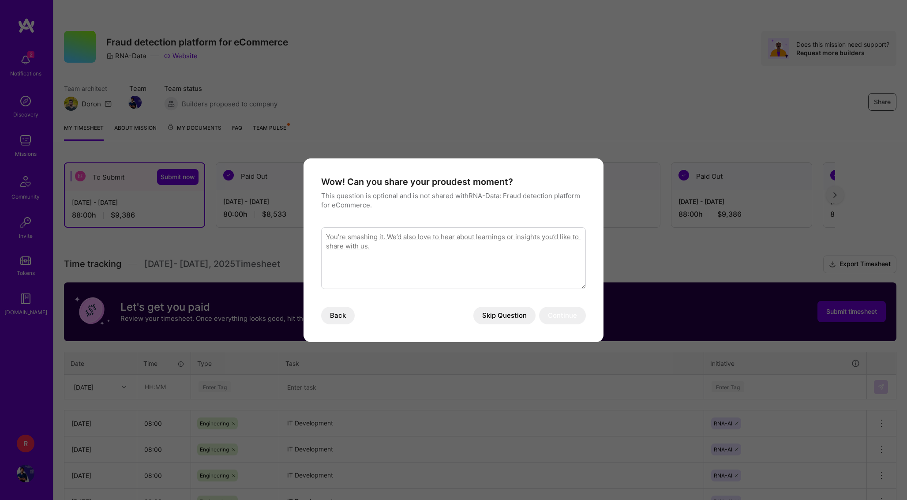
click at [515, 310] on button "Skip Question" at bounding box center [504, 315] width 62 height 18
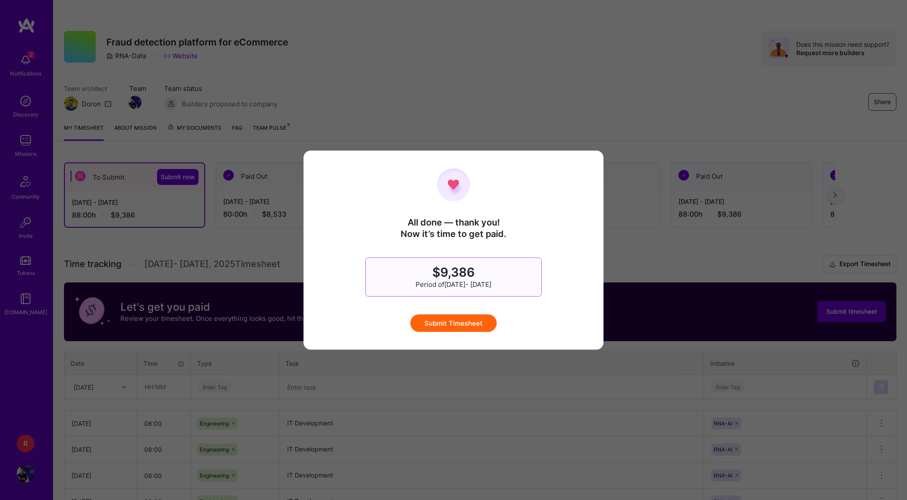
click at [464, 318] on button "Submit Timesheet" at bounding box center [453, 323] width 86 height 18
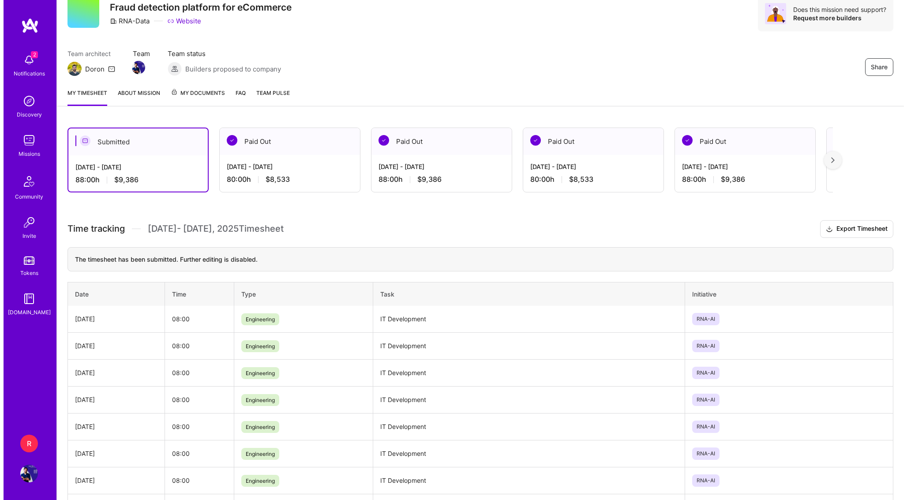
scroll to position [38, 0]
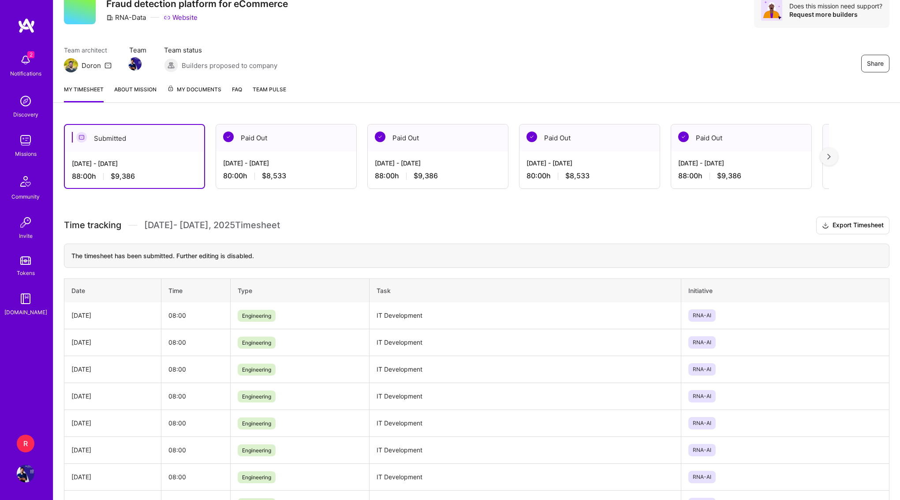
click at [39, 74] on div "Notifications" at bounding box center [25, 73] width 31 height 9
click at [569, 74] on div "2 2 Notifications Discovery Missions Community Invite Tokens [DOMAIN_NAME] R RN…" at bounding box center [450, 311] width 900 height 699
click at [28, 57] on span "2" at bounding box center [30, 54] width 7 height 7
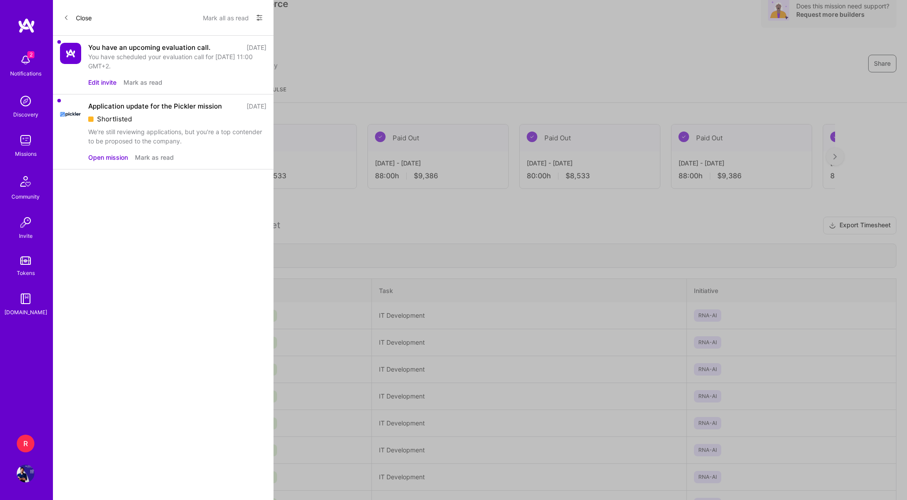
click at [67, 21] on span at bounding box center [66, 17] width 5 height 7
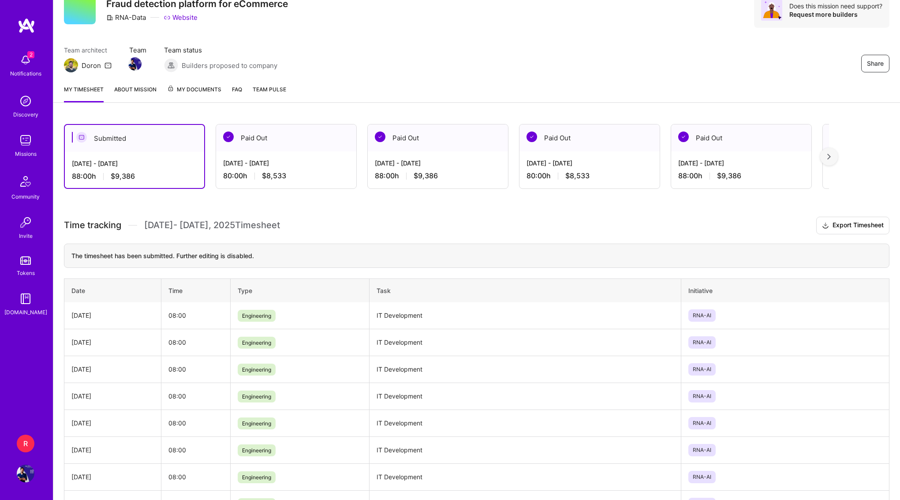
click at [21, 51] on img at bounding box center [26, 60] width 18 height 18
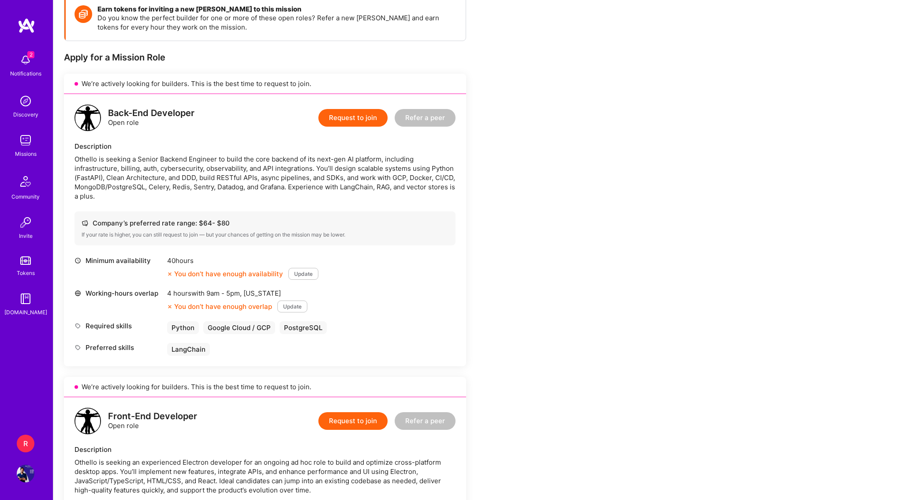
scroll to position [45, 0]
